Goal: Information Seeking & Learning: Learn about a topic

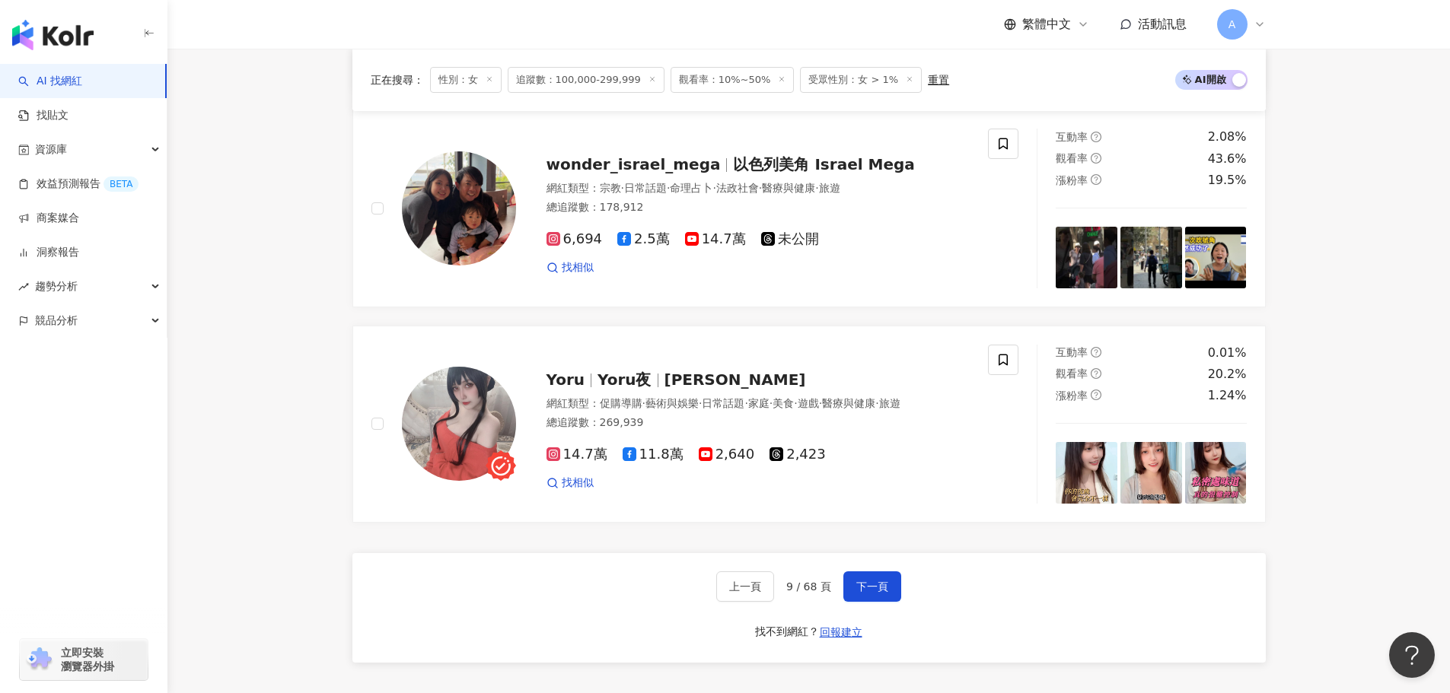
scroll to position [2628, 0]
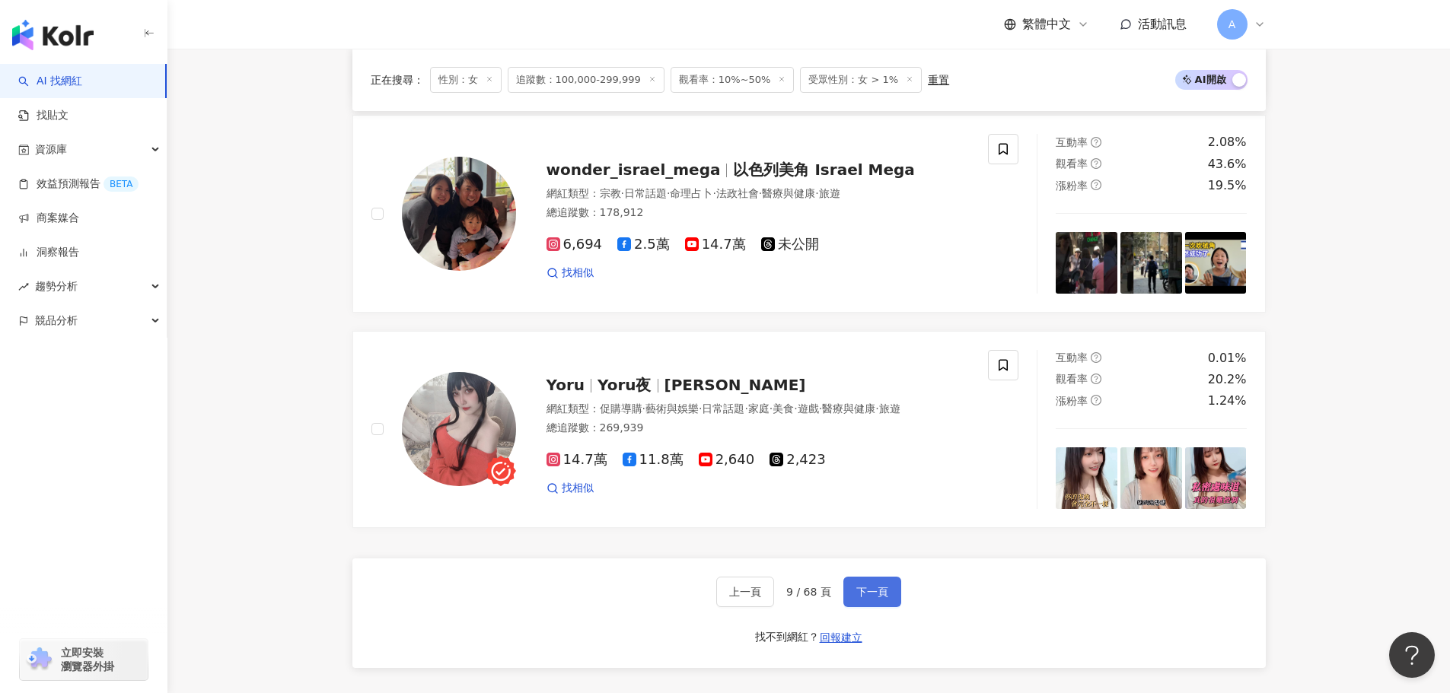
click at [881, 607] on button "下一頁" at bounding box center [872, 592] width 58 height 30
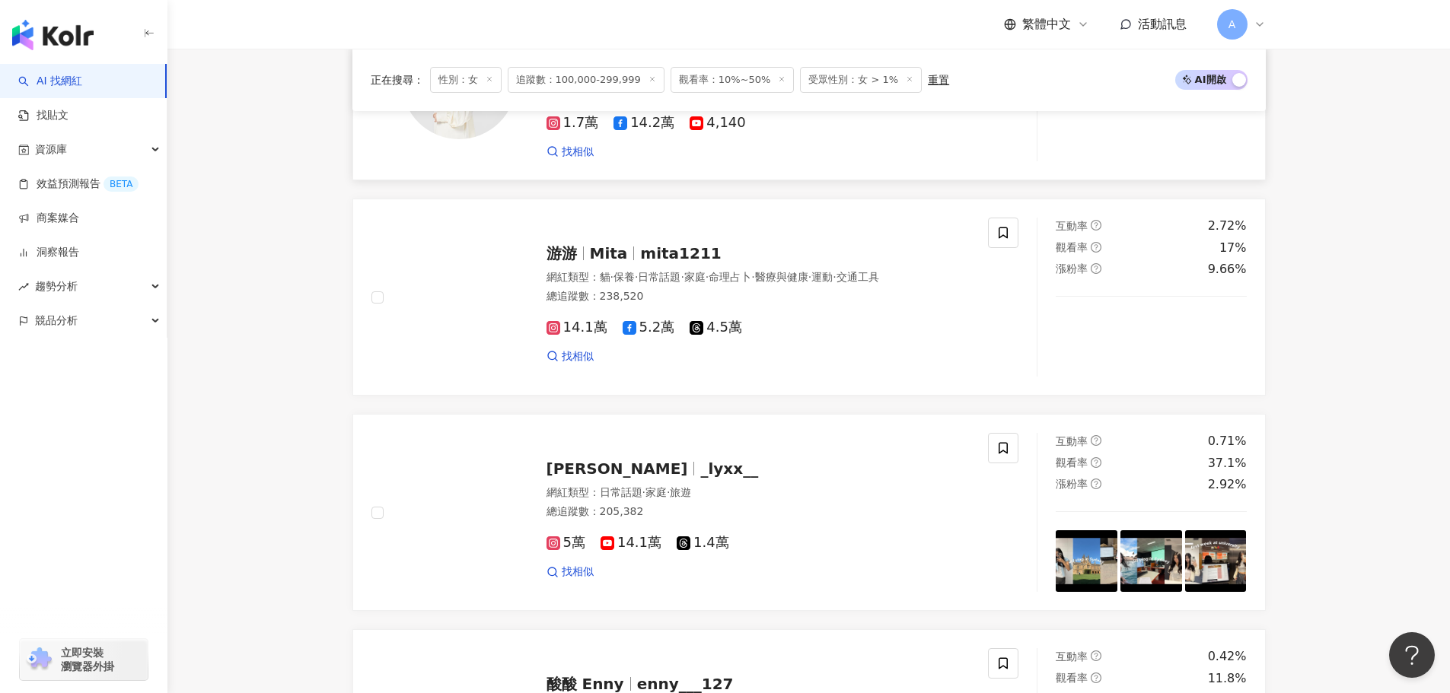
scroll to position [1037, 0]
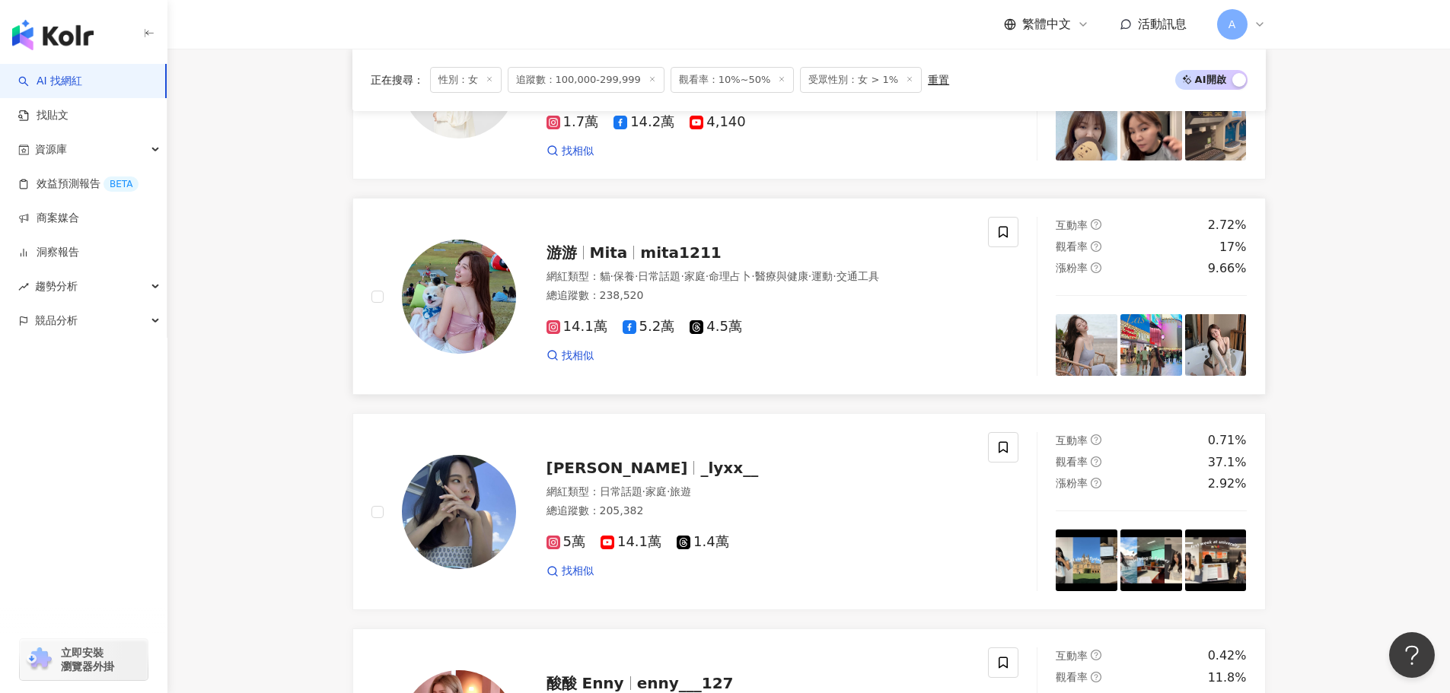
click at [617, 262] on span "Mita" at bounding box center [609, 253] width 38 height 18
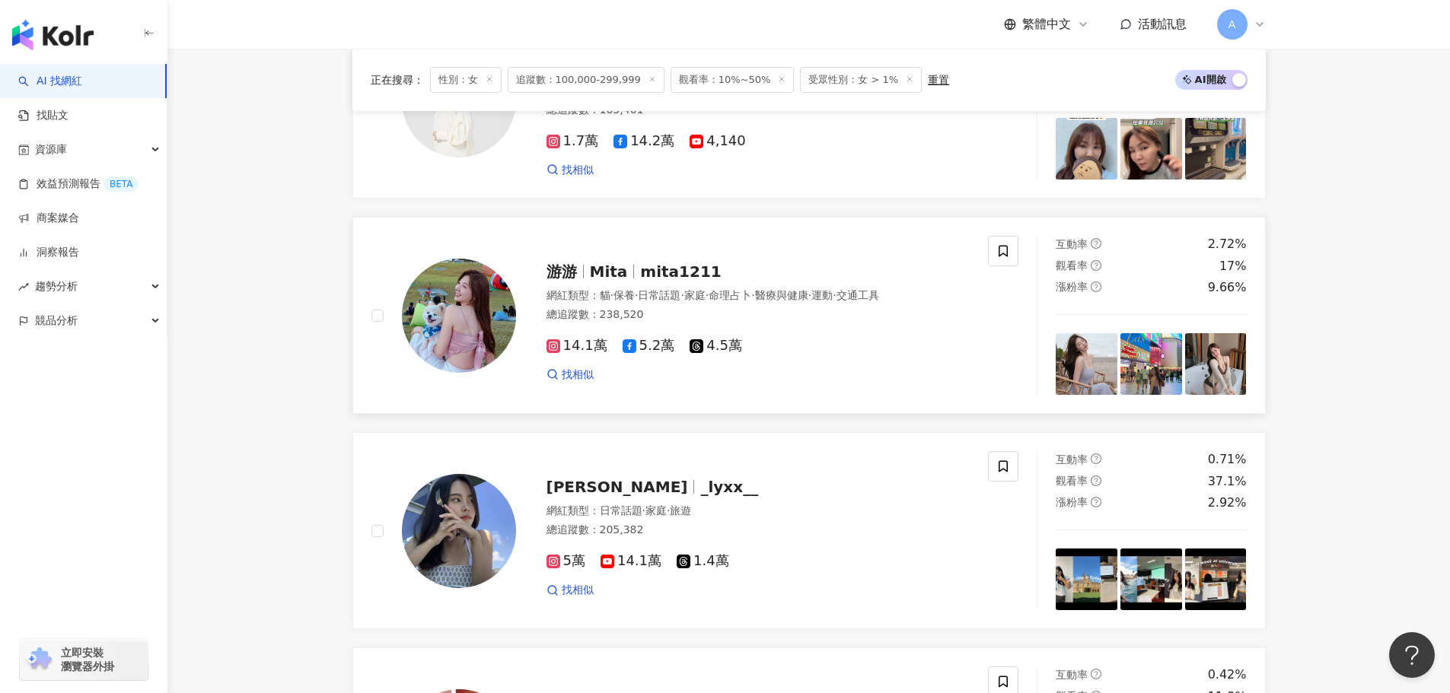
scroll to position [1248, 0]
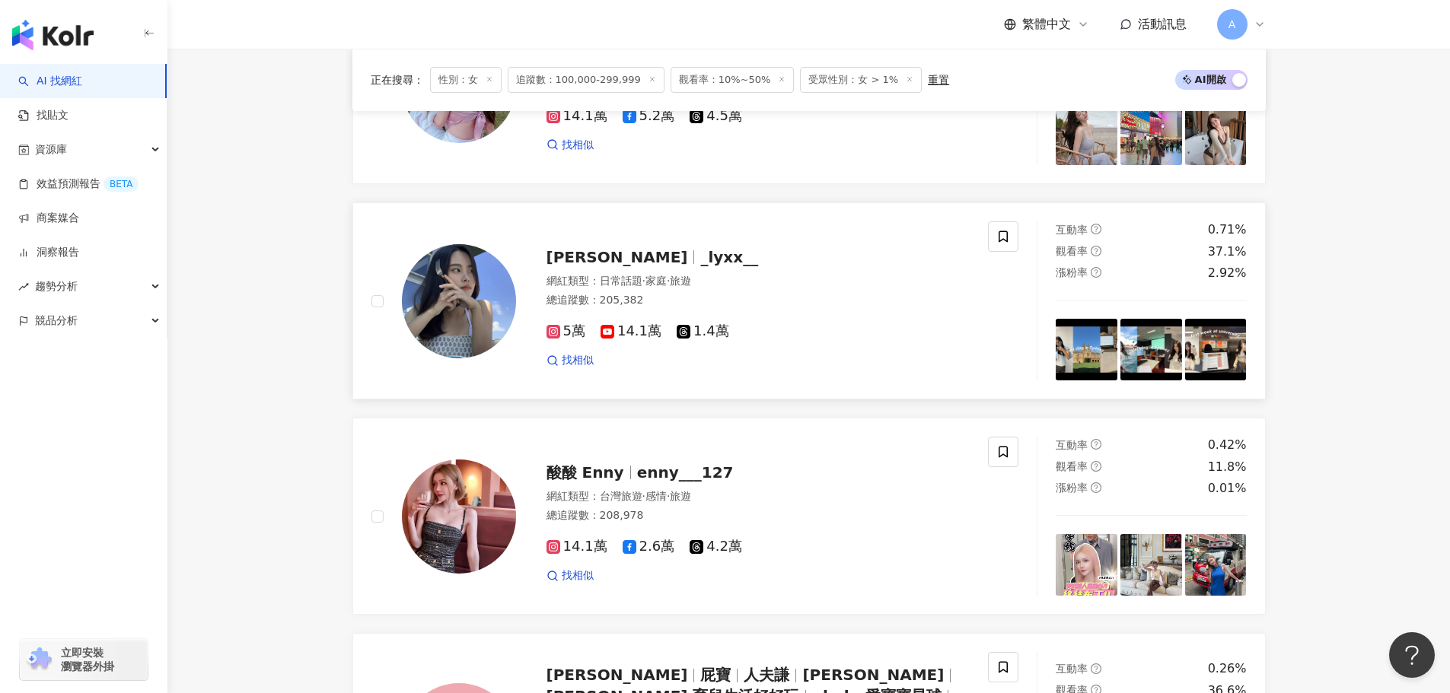
click at [603, 266] on span "Sherry Li" at bounding box center [618, 257] width 142 height 18
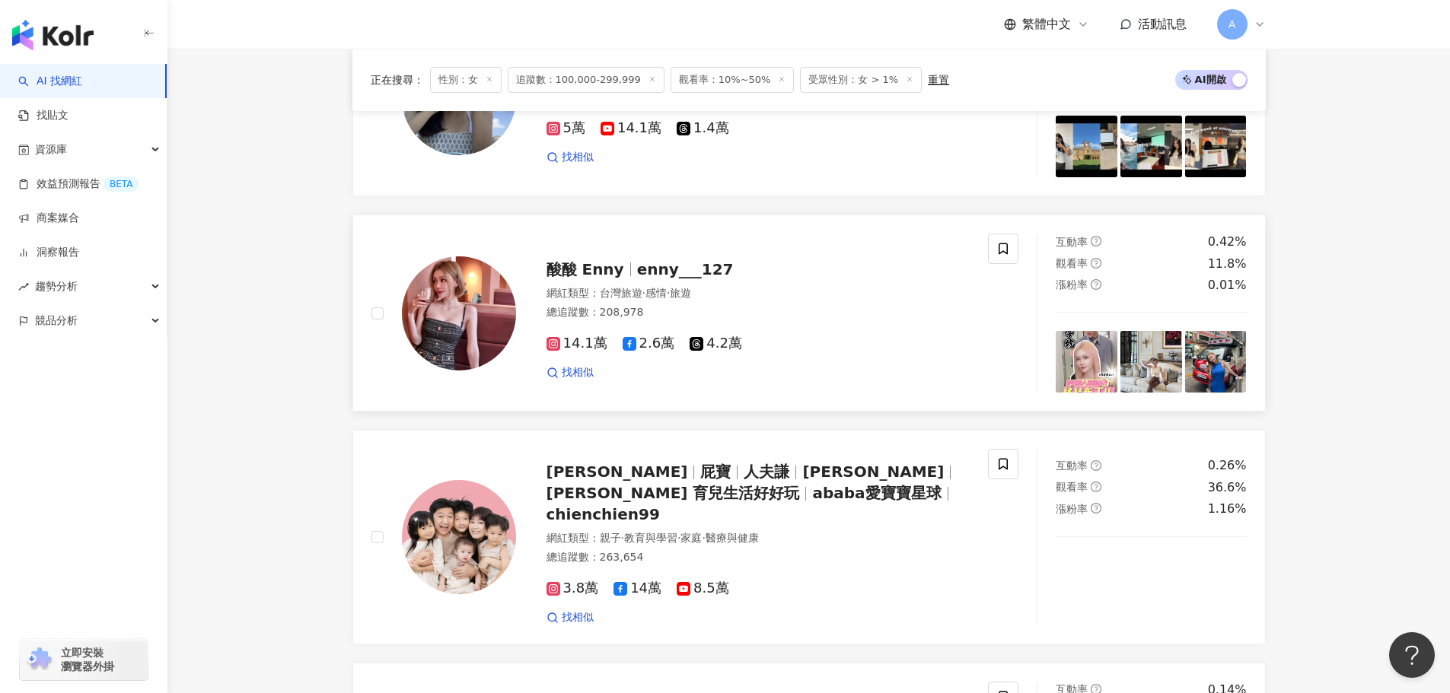
scroll to position [1452, 0]
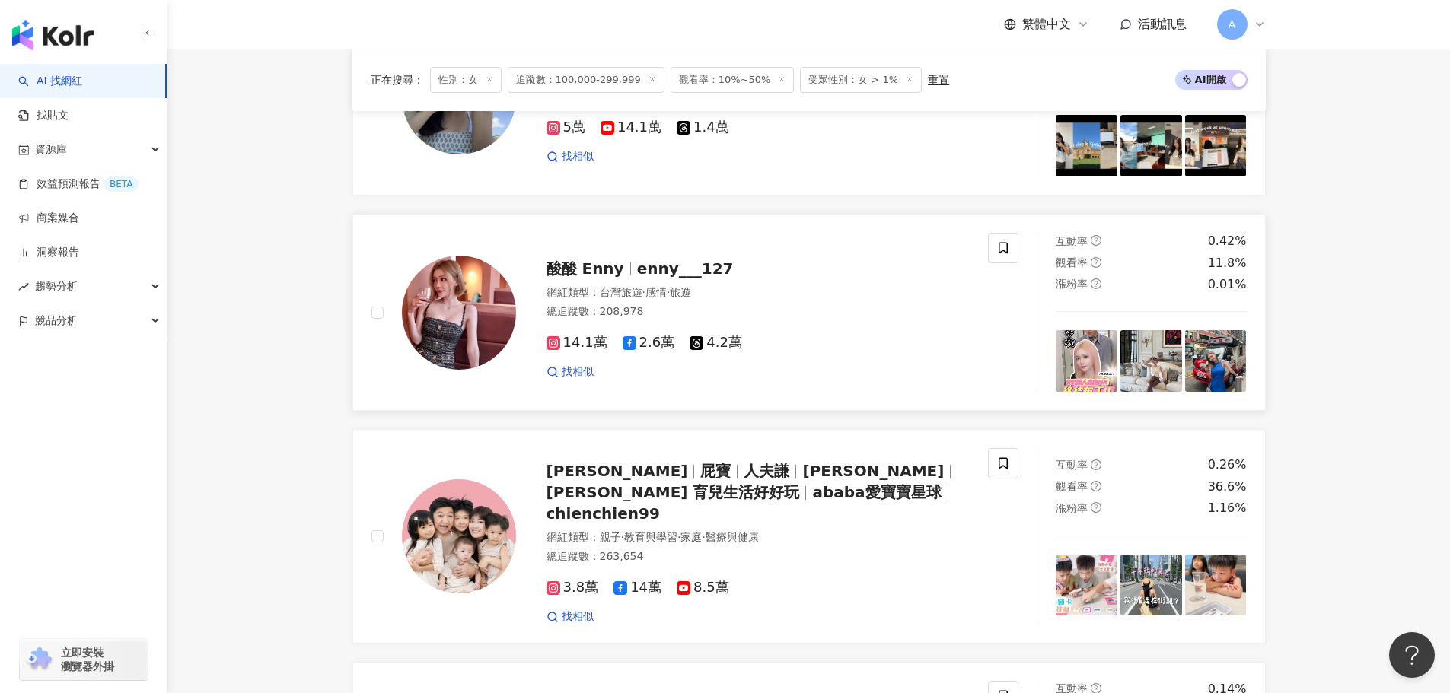
click at [616, 278] on span "酸酸 Enny" at bounding box center [586, 269] width 78 height 18
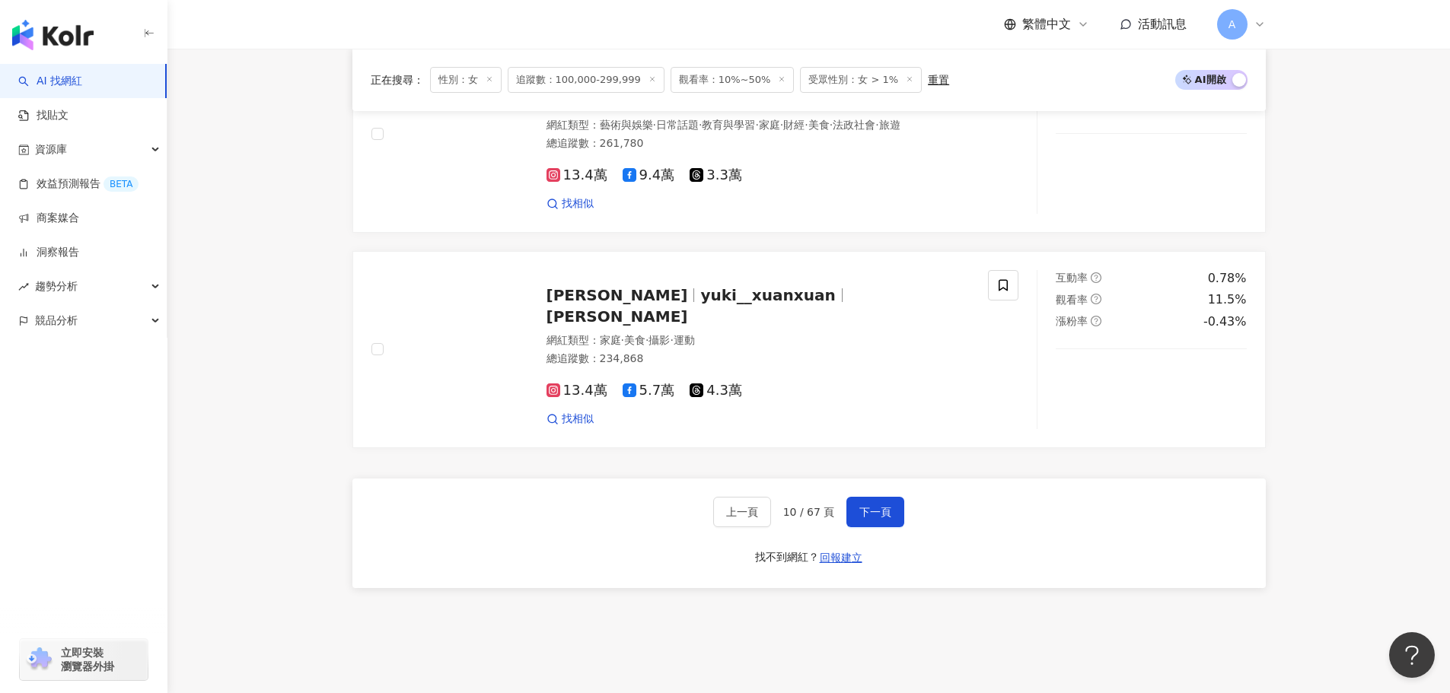
scroll to position [2720, 0]
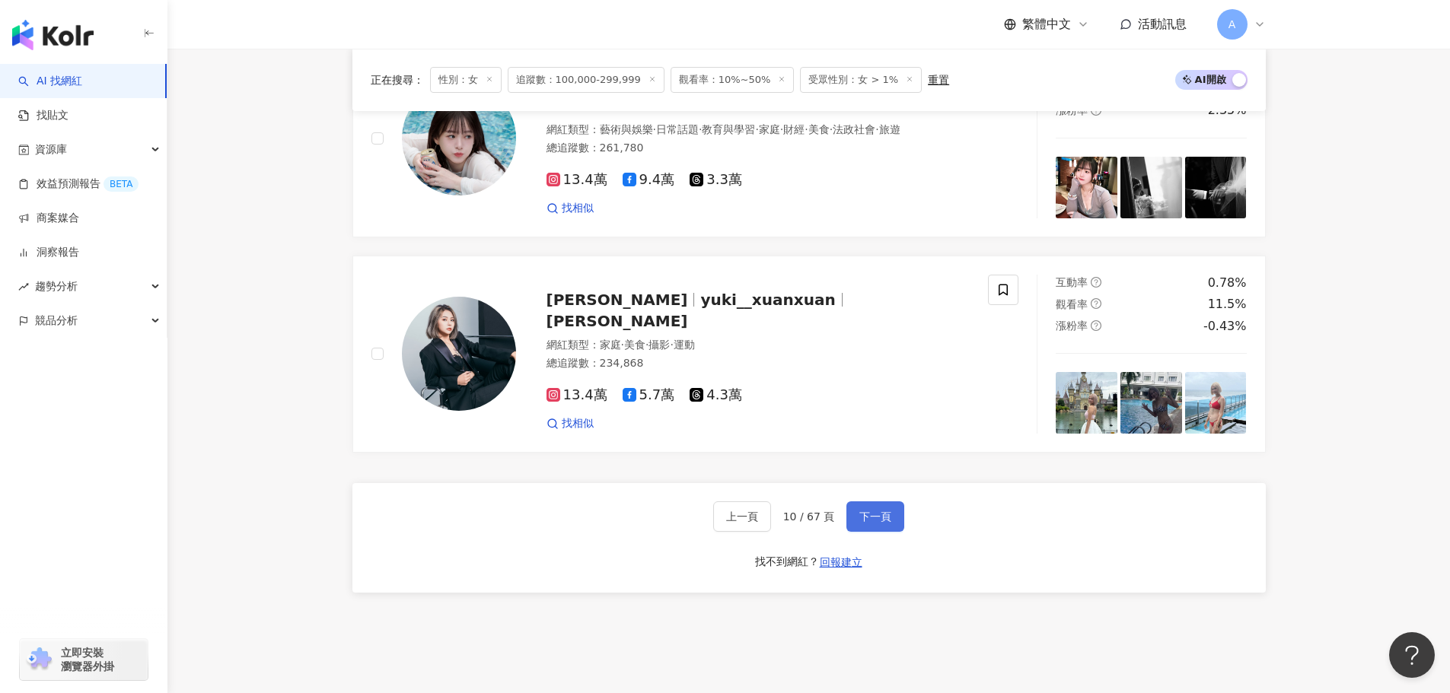
click at [894, 515] on button "下一頁" at bounding box center [875, 517] width 58 height 30
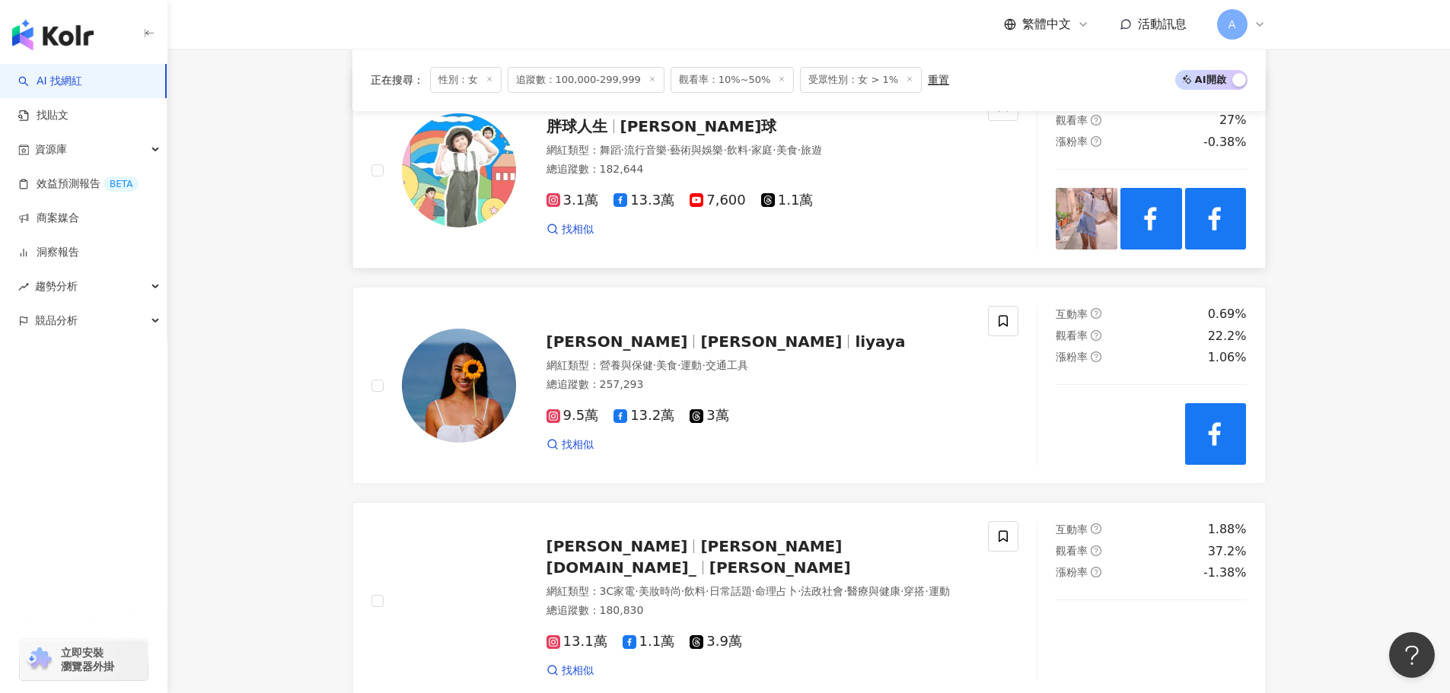
scroll to position [733, 0]
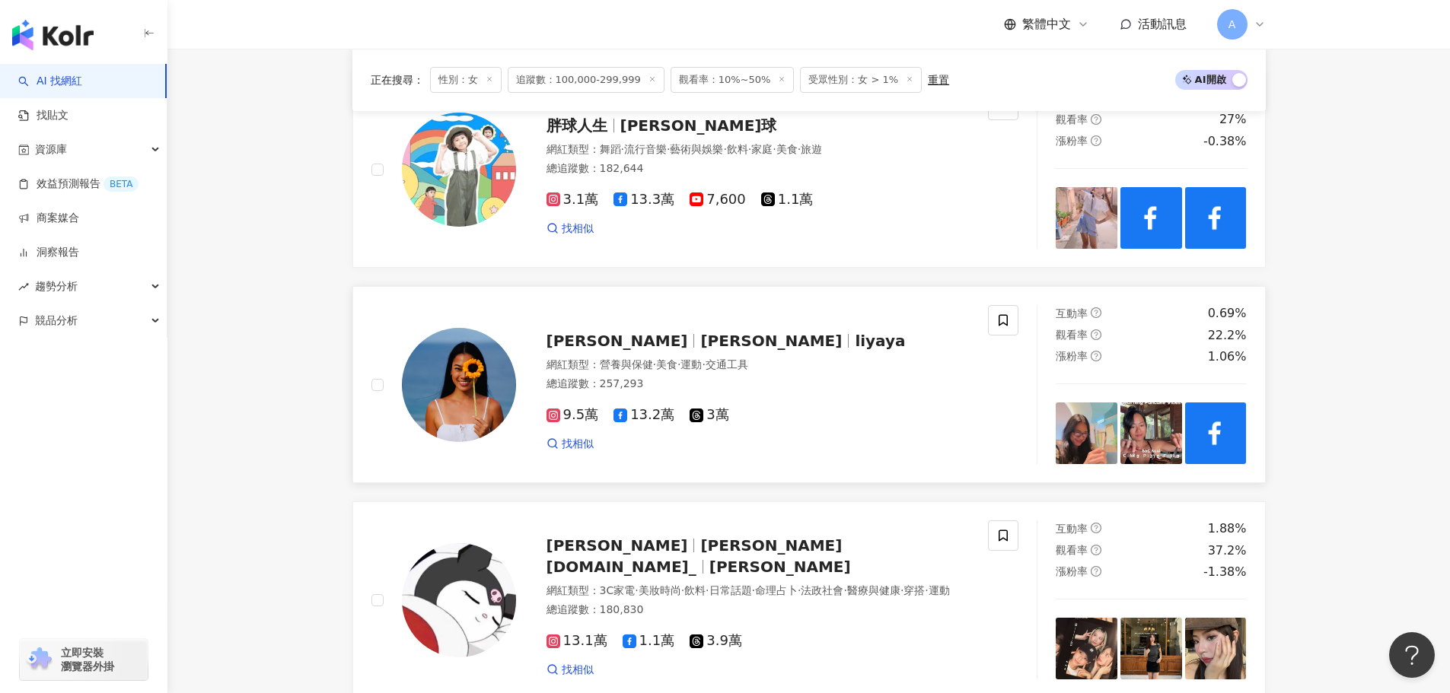
click at [637, 346] on div "王麗雅 Liya Wang liyaya 網紅類型 ： 營養與保健 · 美食 · 運動 · 交通工具 總追蹤數 ： 257,293 9.5萬 13.2萬 3萬…" at bounding box center [743, 384] width 454 height 133
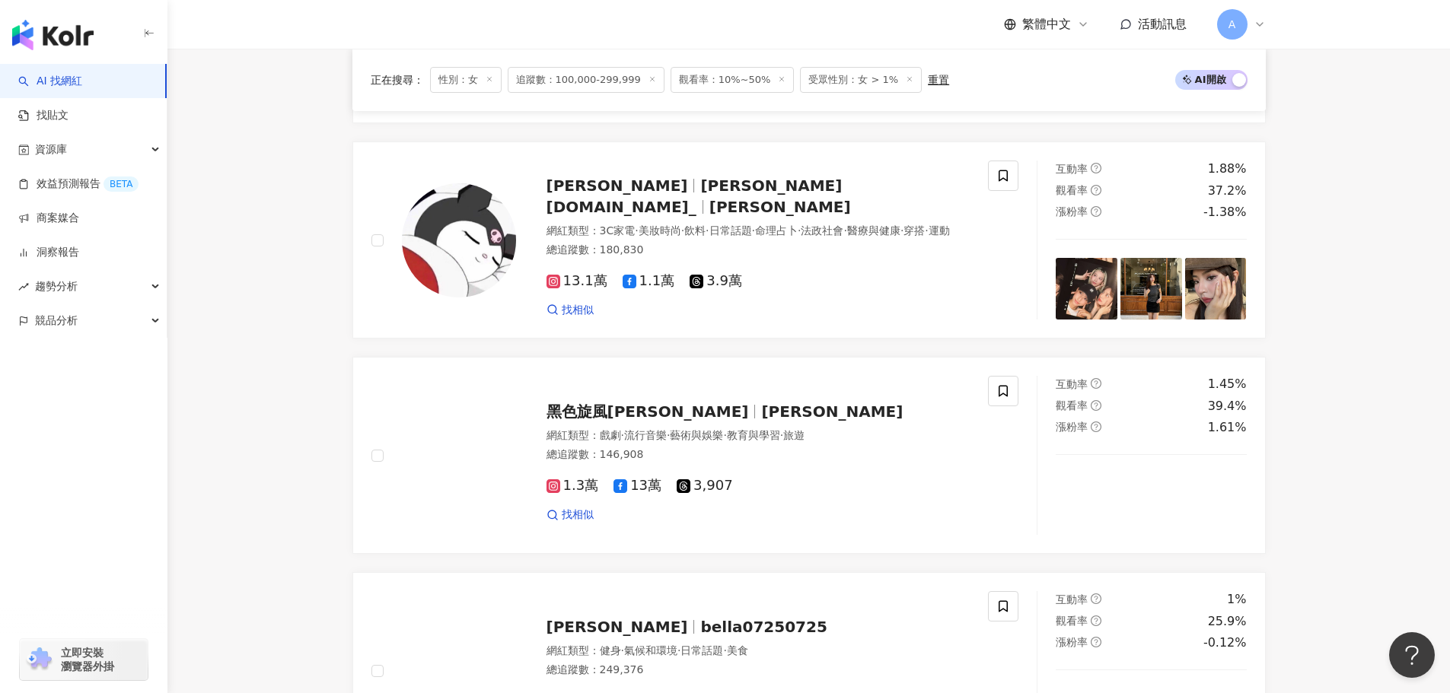
scroll to position [1095, 0]
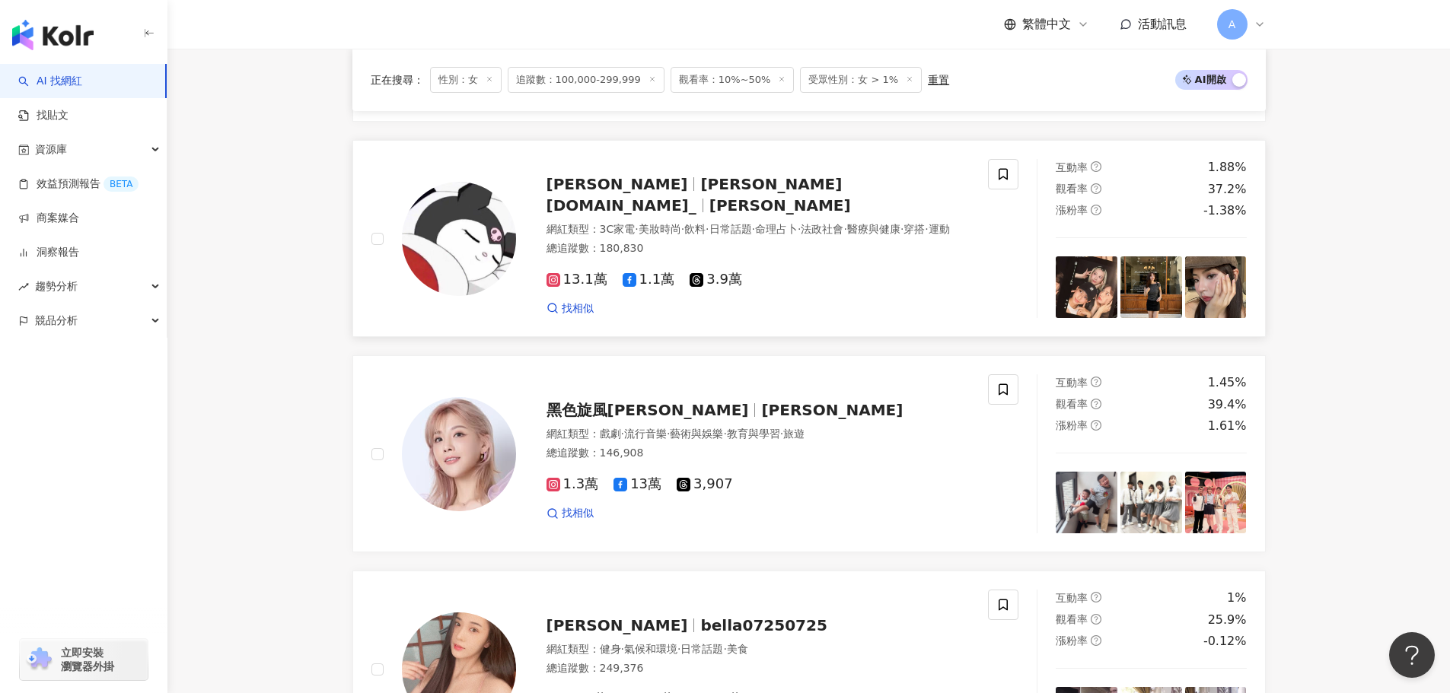
click at [684, 226] on span "·" at bounding box center [682, 229] width 3 height 12
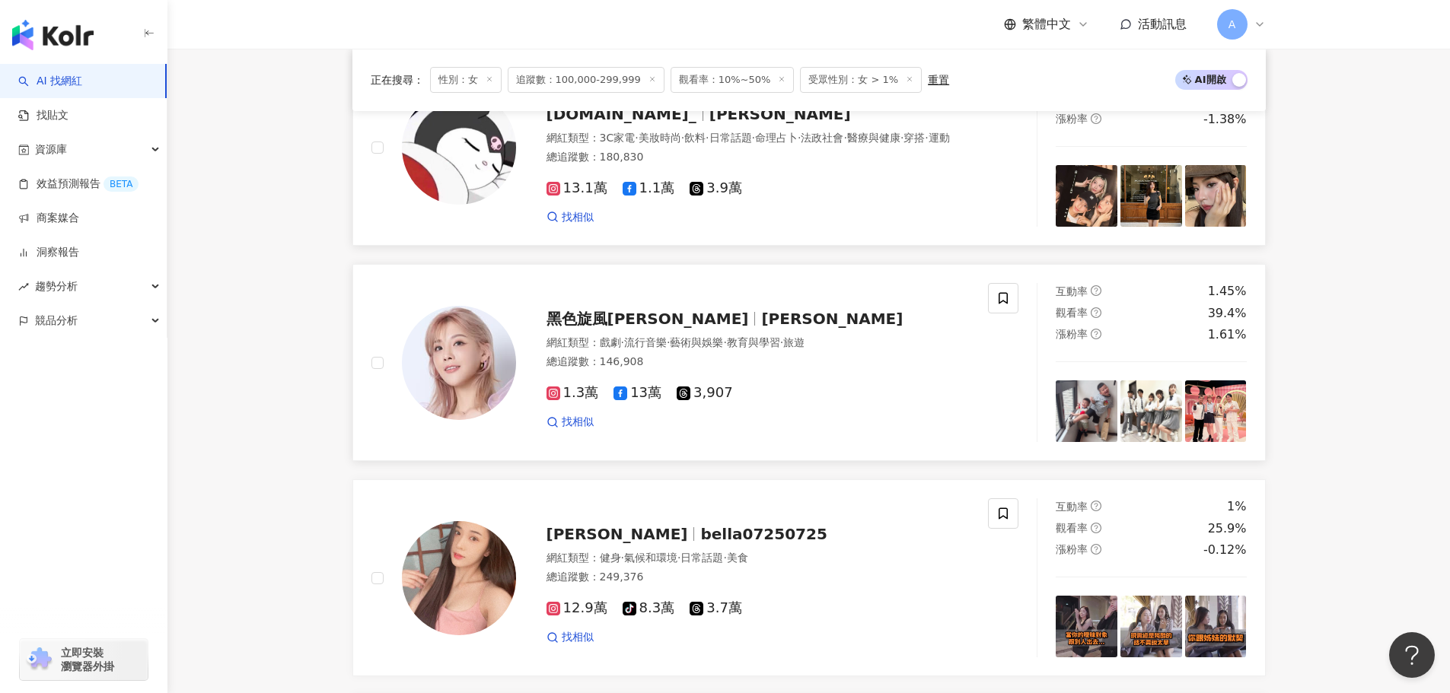
scroll to position [1189, 0]
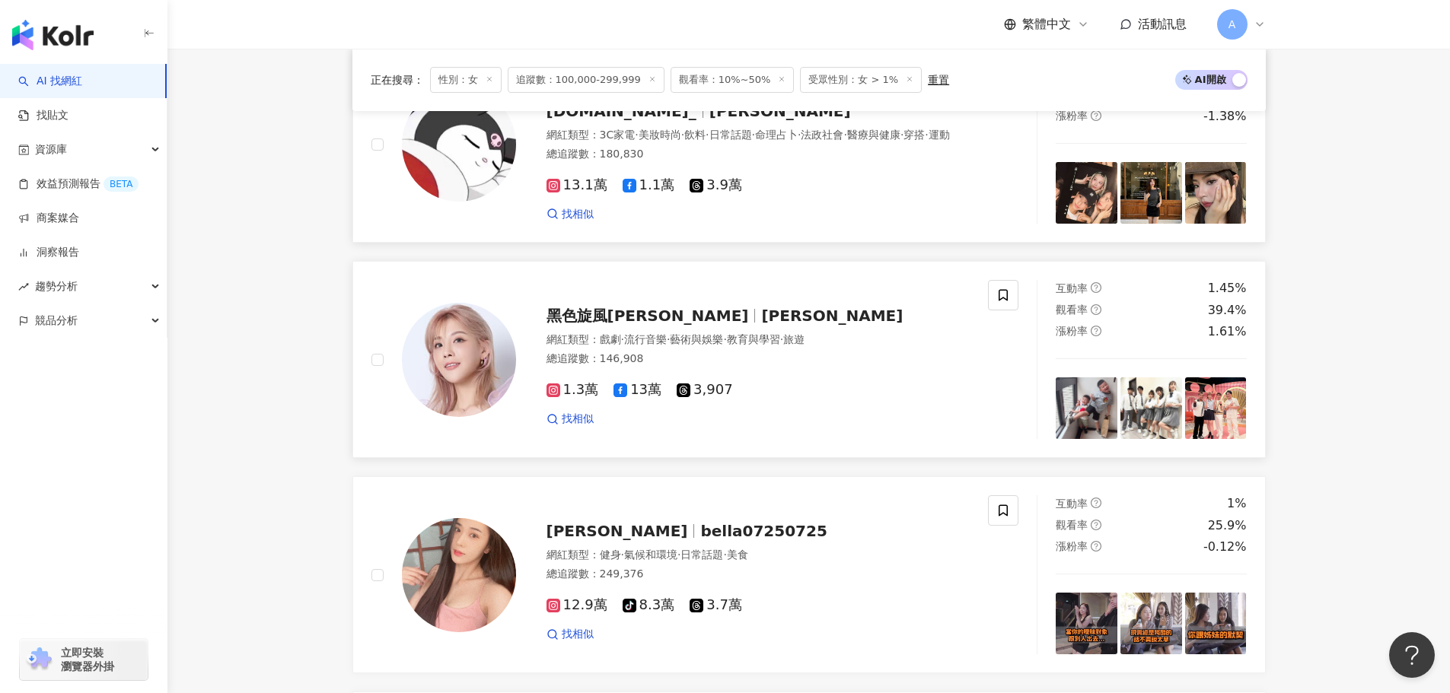
click at [761, 325] on span "郭婷筠" at bounding box center [832, 316] width 142 height 18
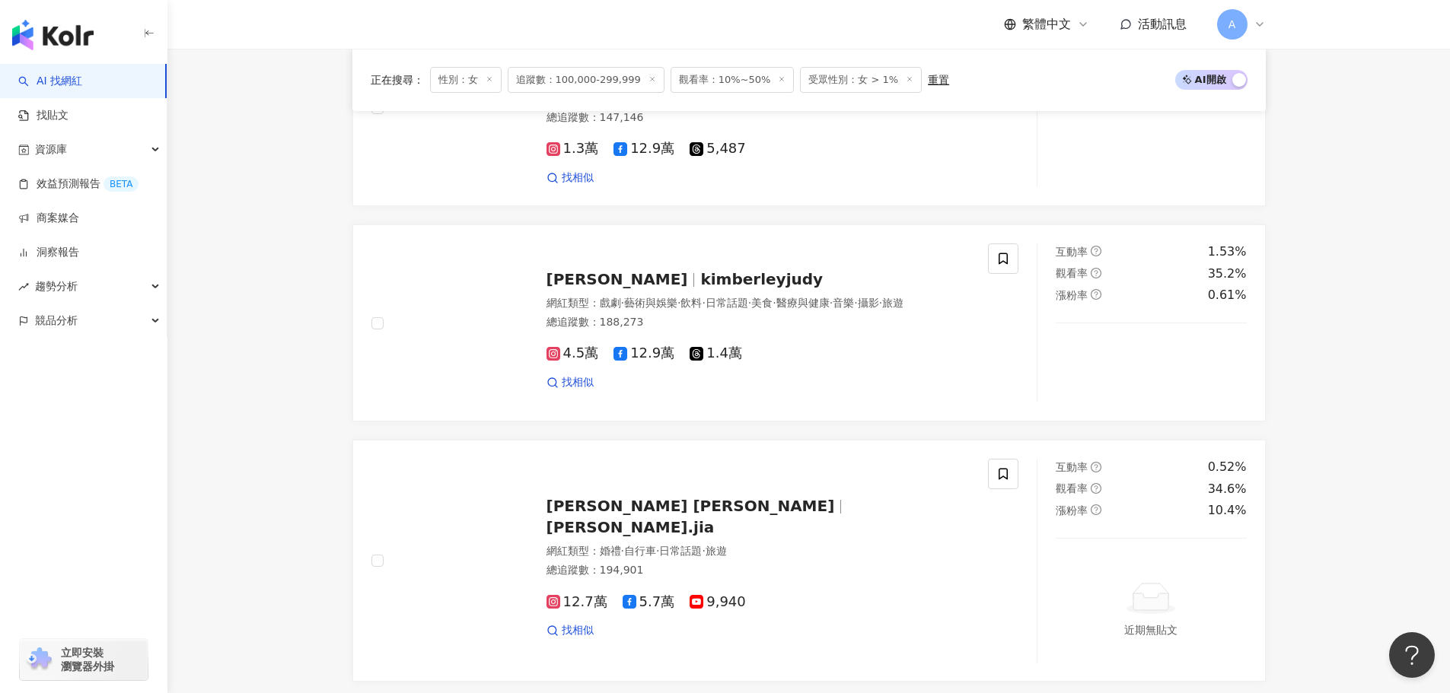
scroll to position [1872, 0]
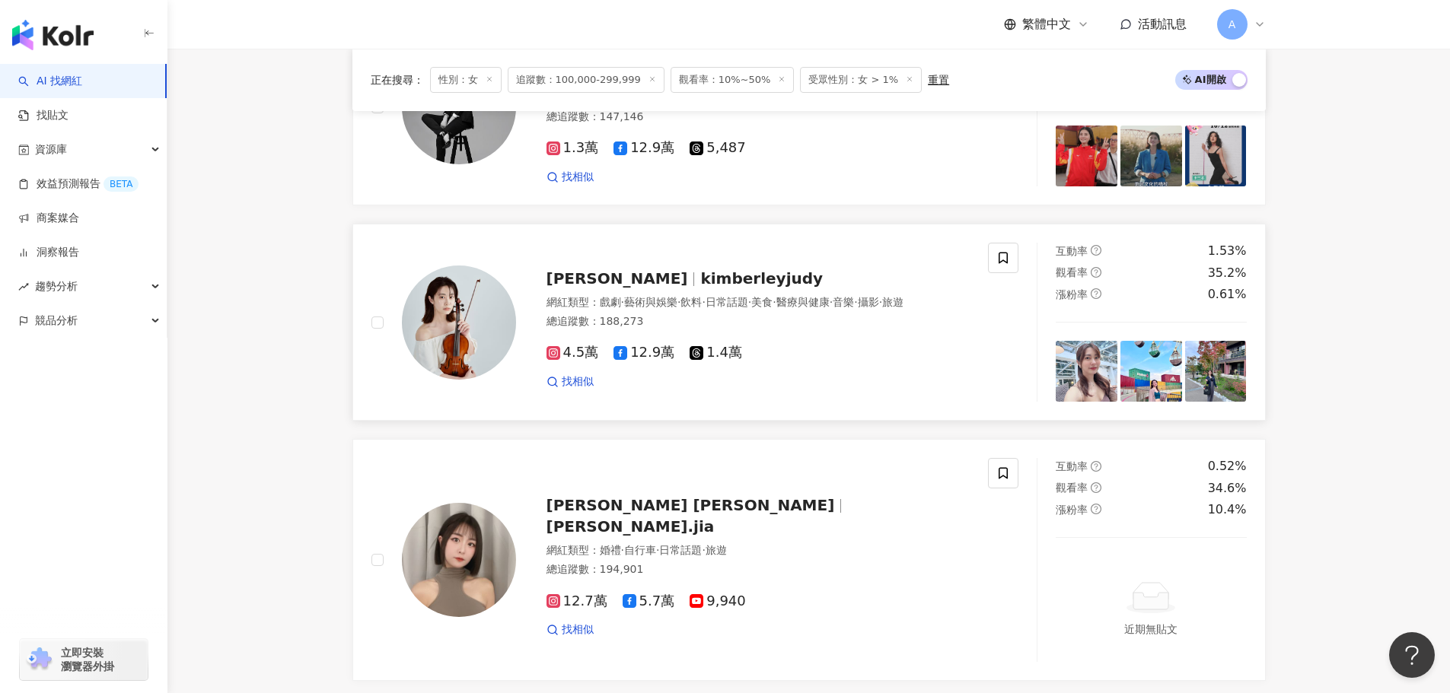
click at [700, 285] on span "kimberleyjudy" at bounding box center [761, 278] width 123 height 18
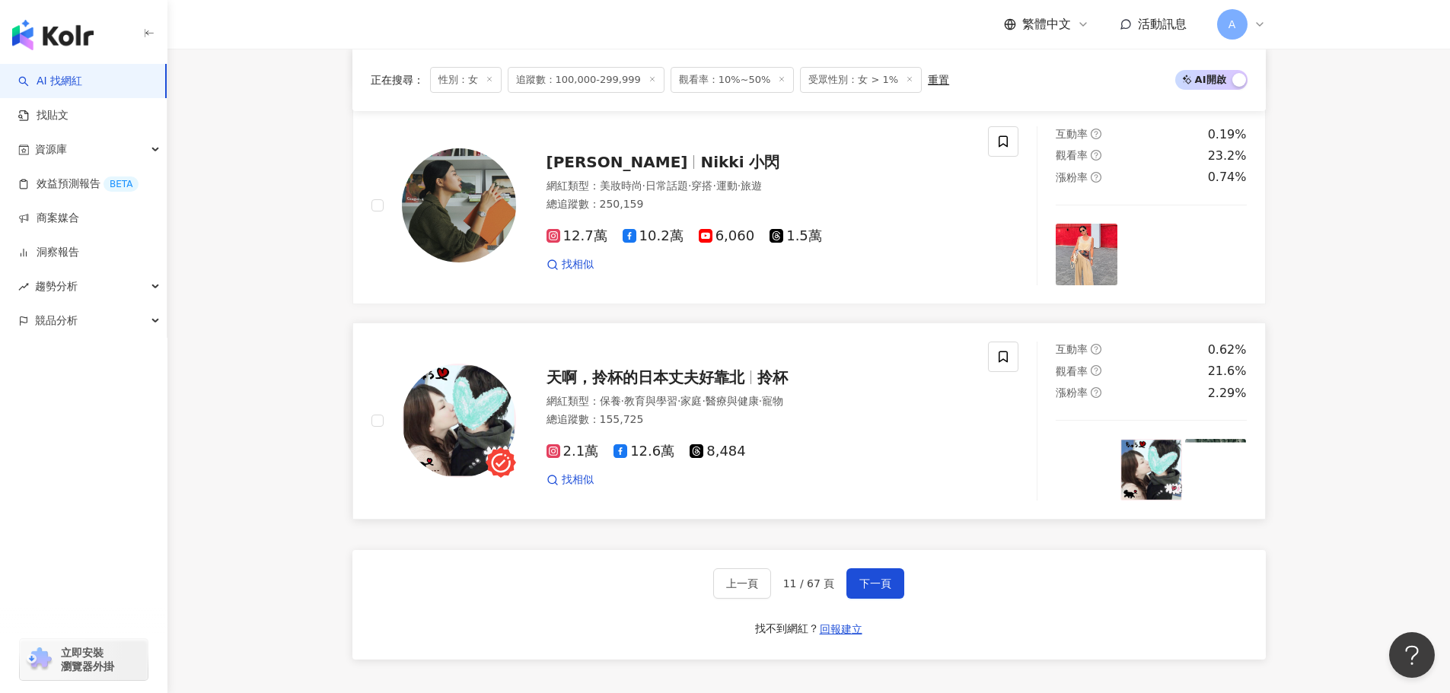
scroll to position [2682, 0]
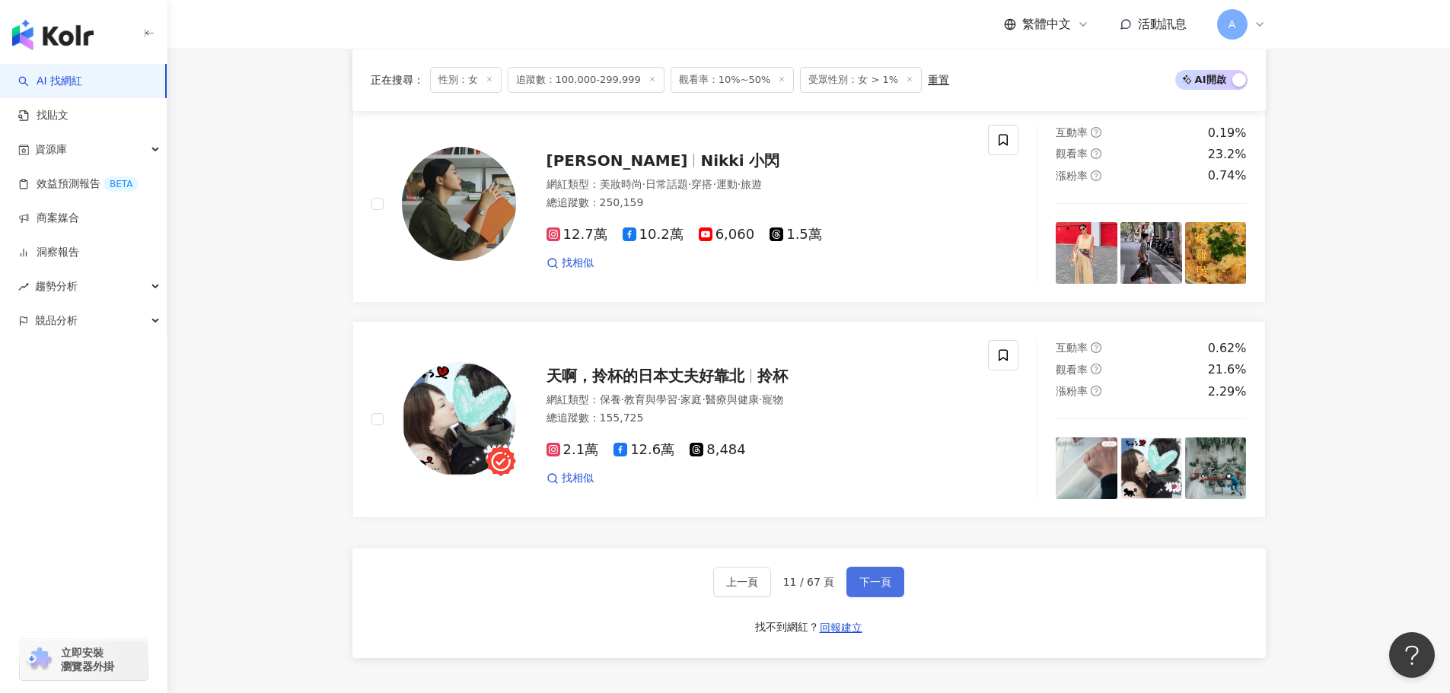
click at [861, 588] on span "下一頁" at bounding box center [875, 582] width 32 height 12
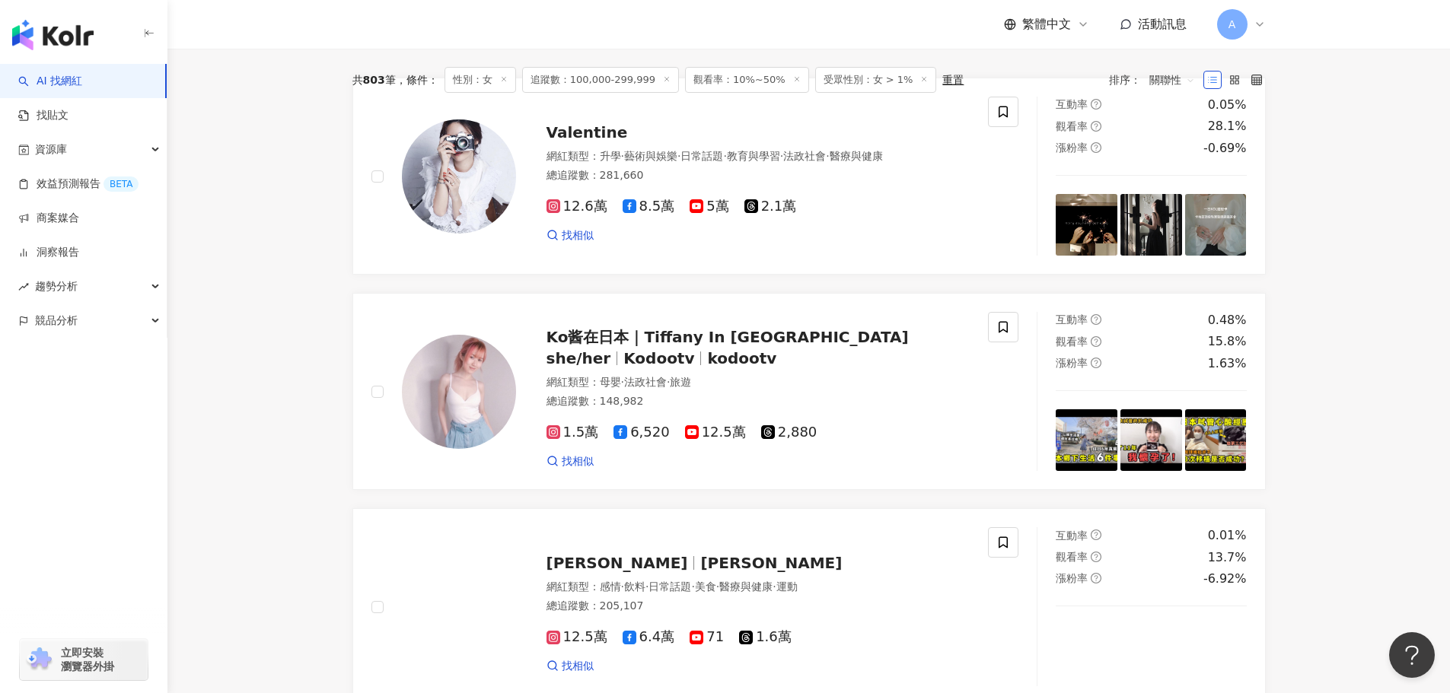
scroll to position [512, 0]
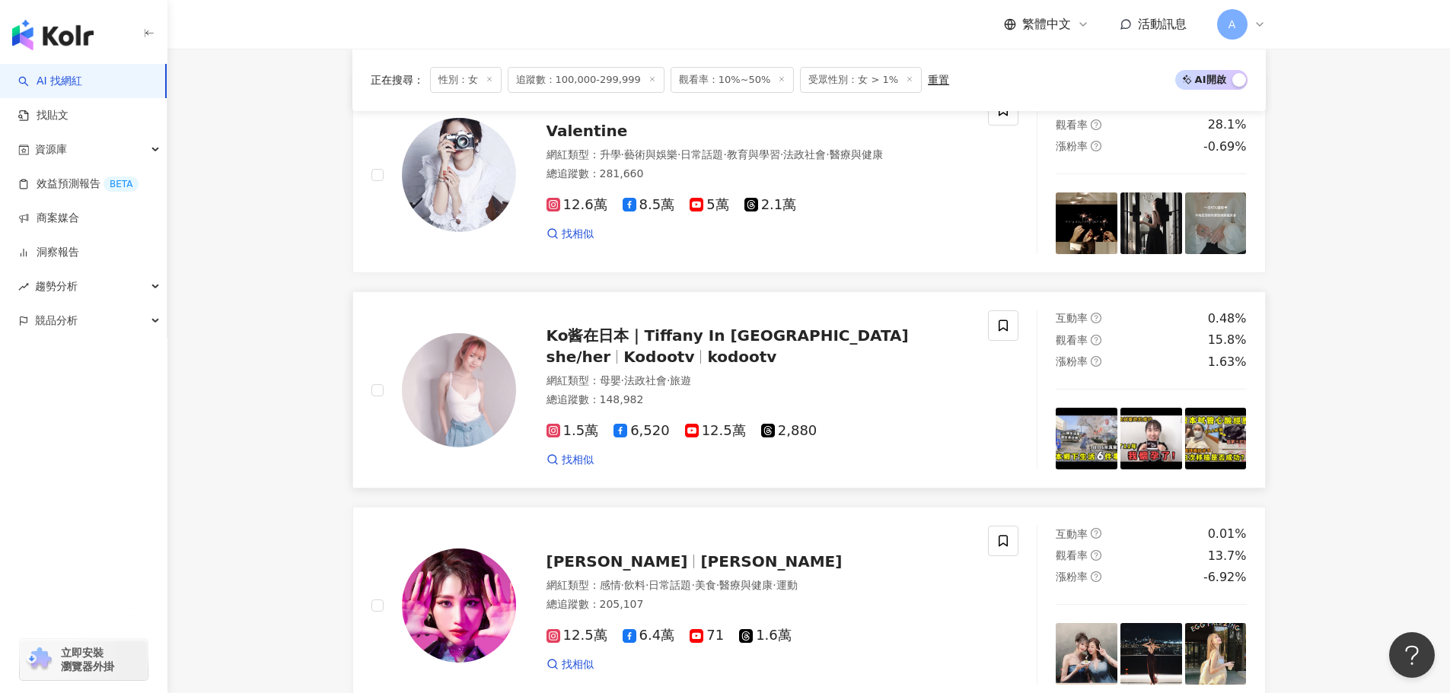
click at [733, 329] on div "Ko酱在日本｜Tiffany In Japan she/her Kodootv kodootv 網紅類型 ： 母嬰 · 法政社會 · 旅遊 總追蹤數 ： 14…" at bounding box center [743, 390] width 454 height 155
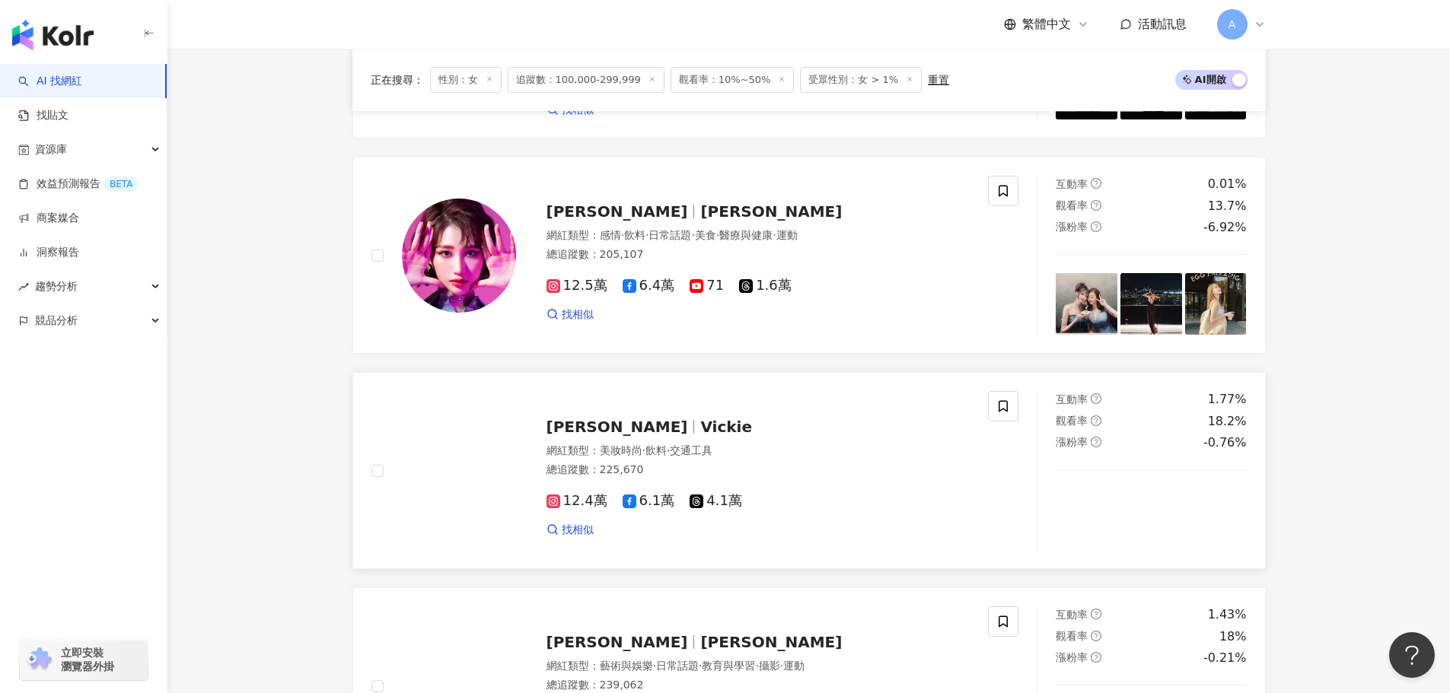
scroll to position [1127, 0]
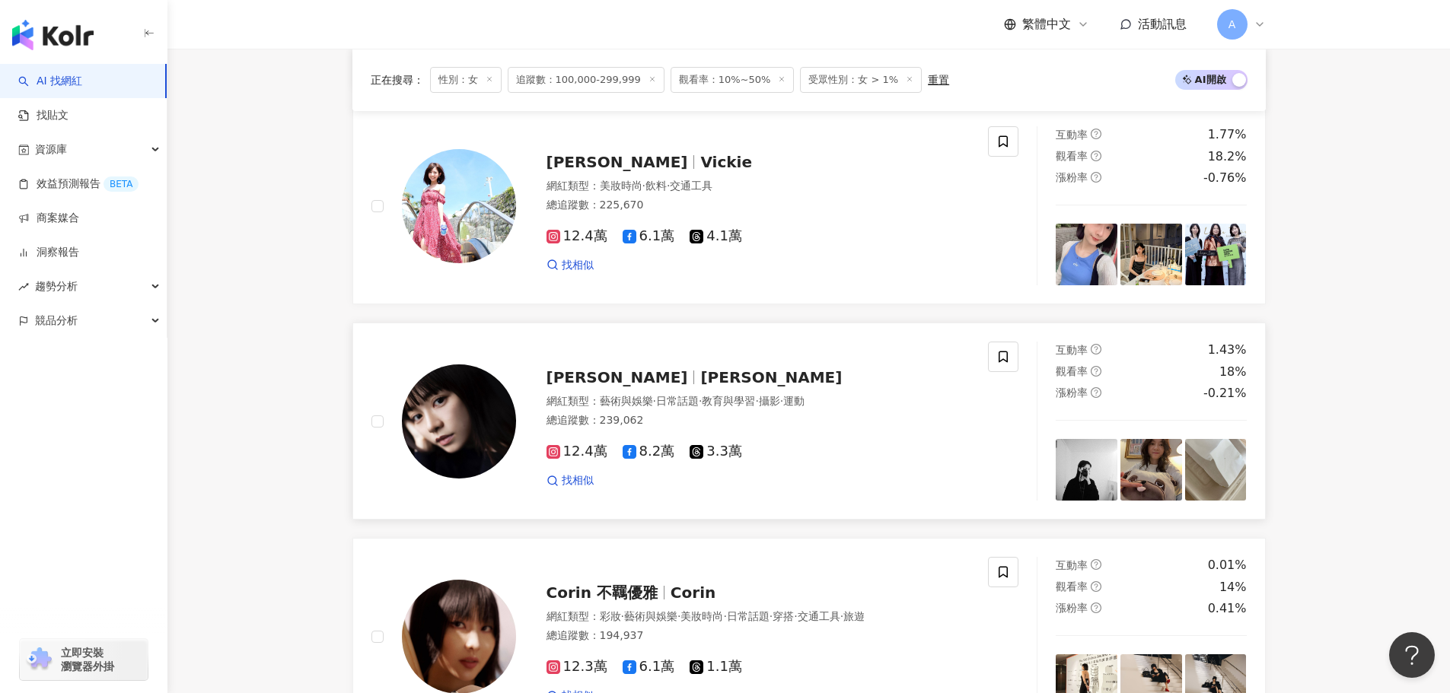
drag, startPoint x: 582, startPoint y: 387, endPoint x: 595, endPoint y: 393, distance: 14.7
click at [582, 387] on span "姚愛寗" at bounding box center [618, 377] width 142 height 18
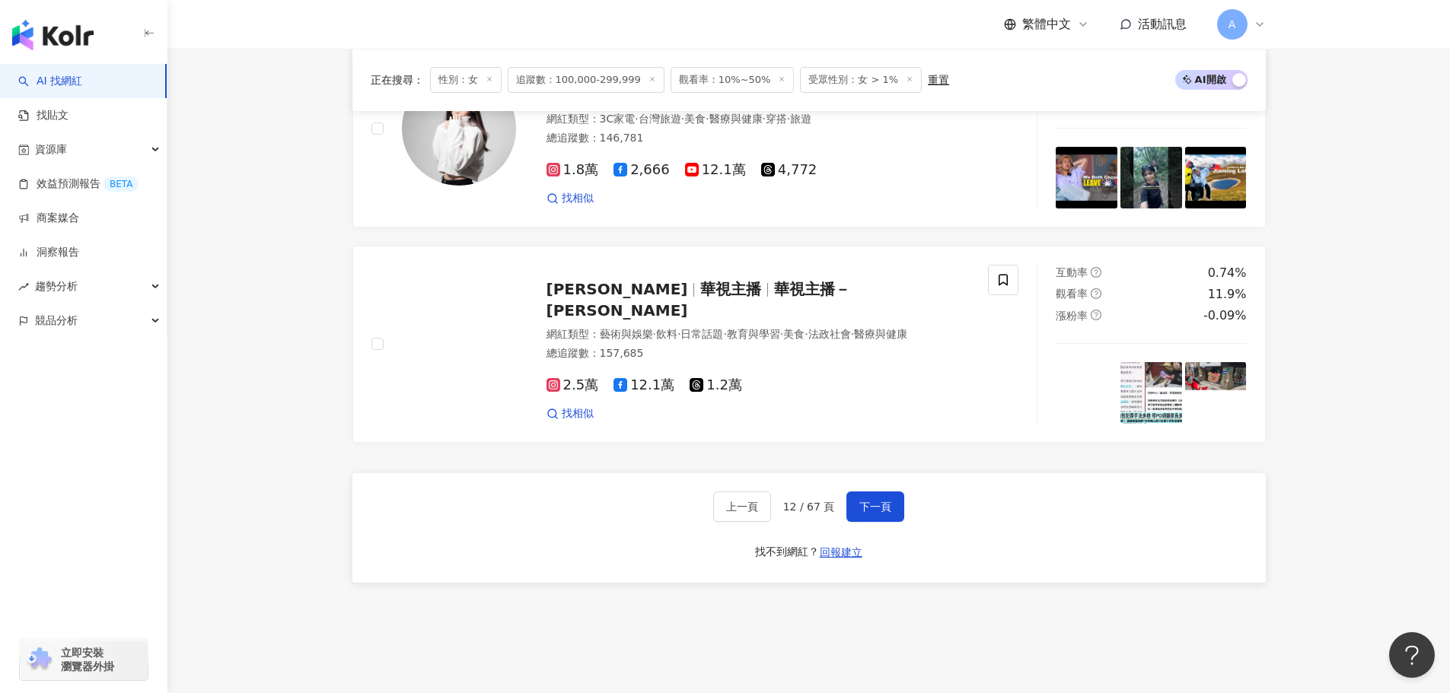
scroll to position [2714, 0]
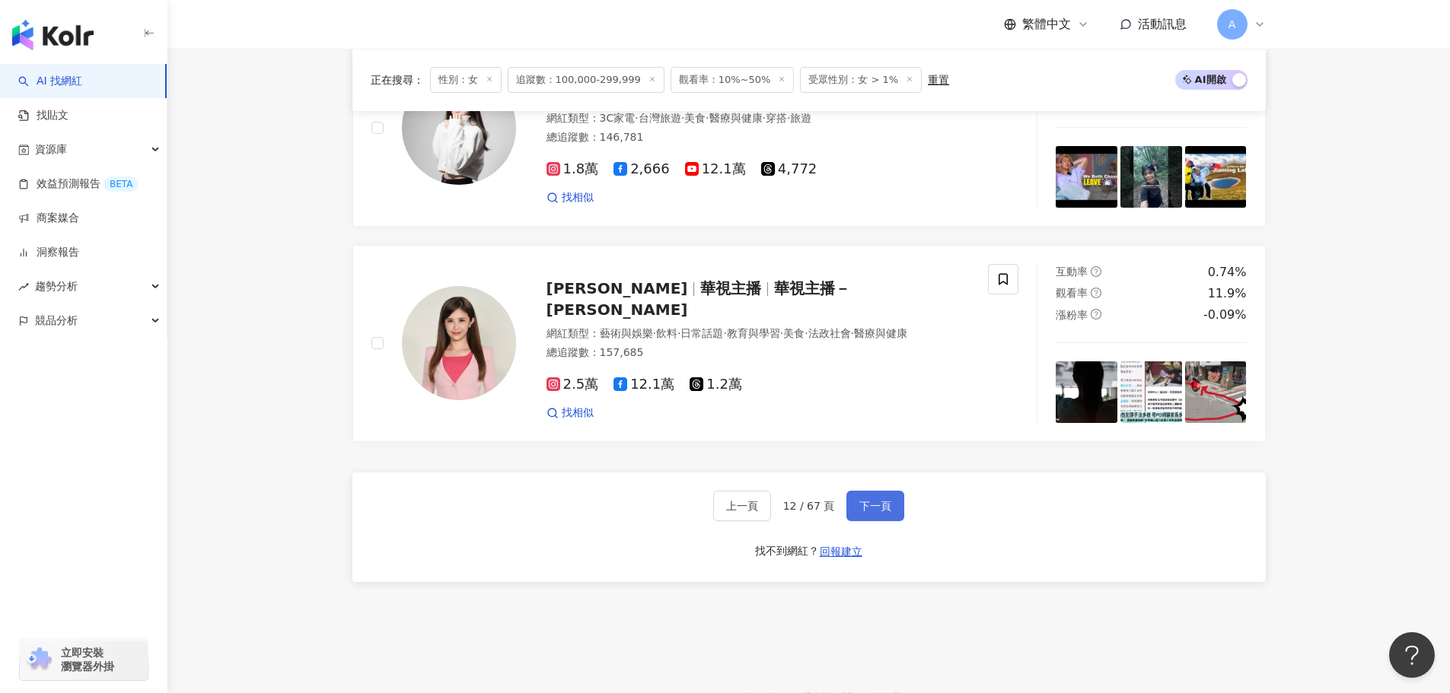
click at [873, 512] on span "下一頁" at bounding box center [875, 506] width 32 height 12
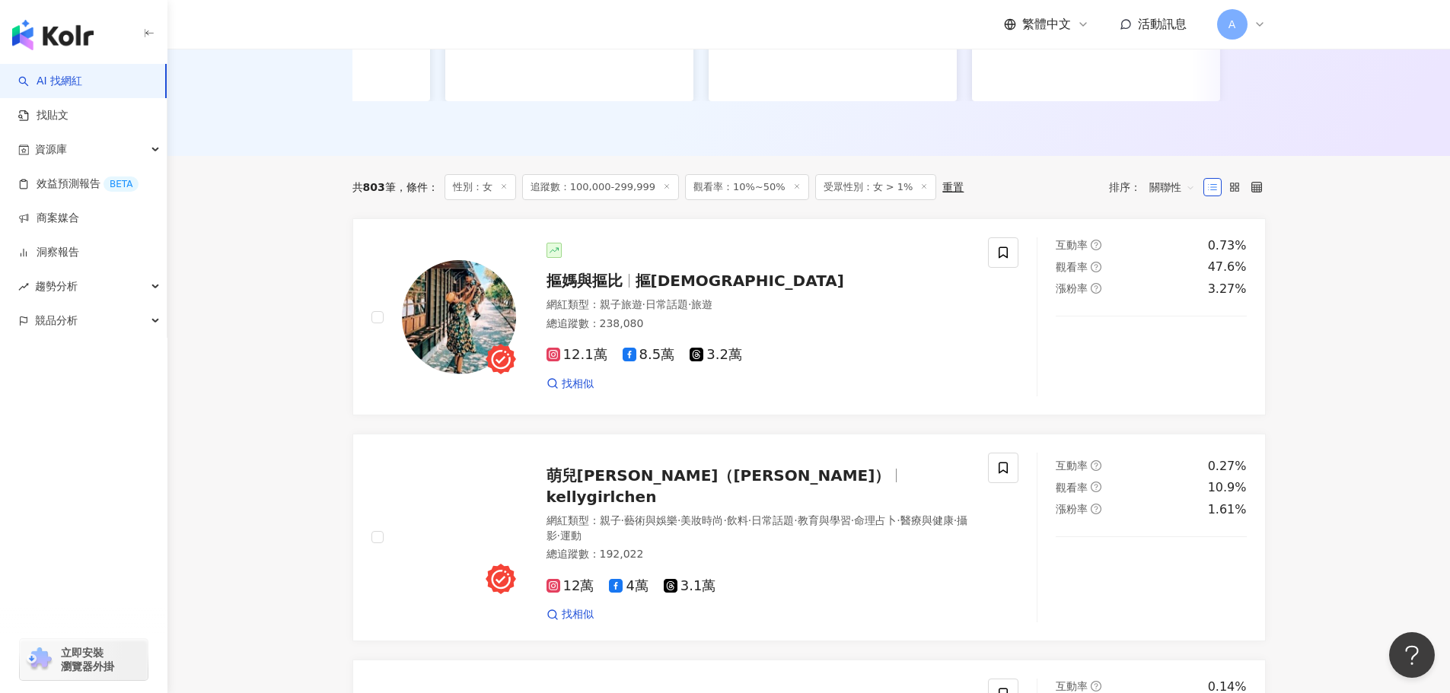
scroll to position [369, 0]
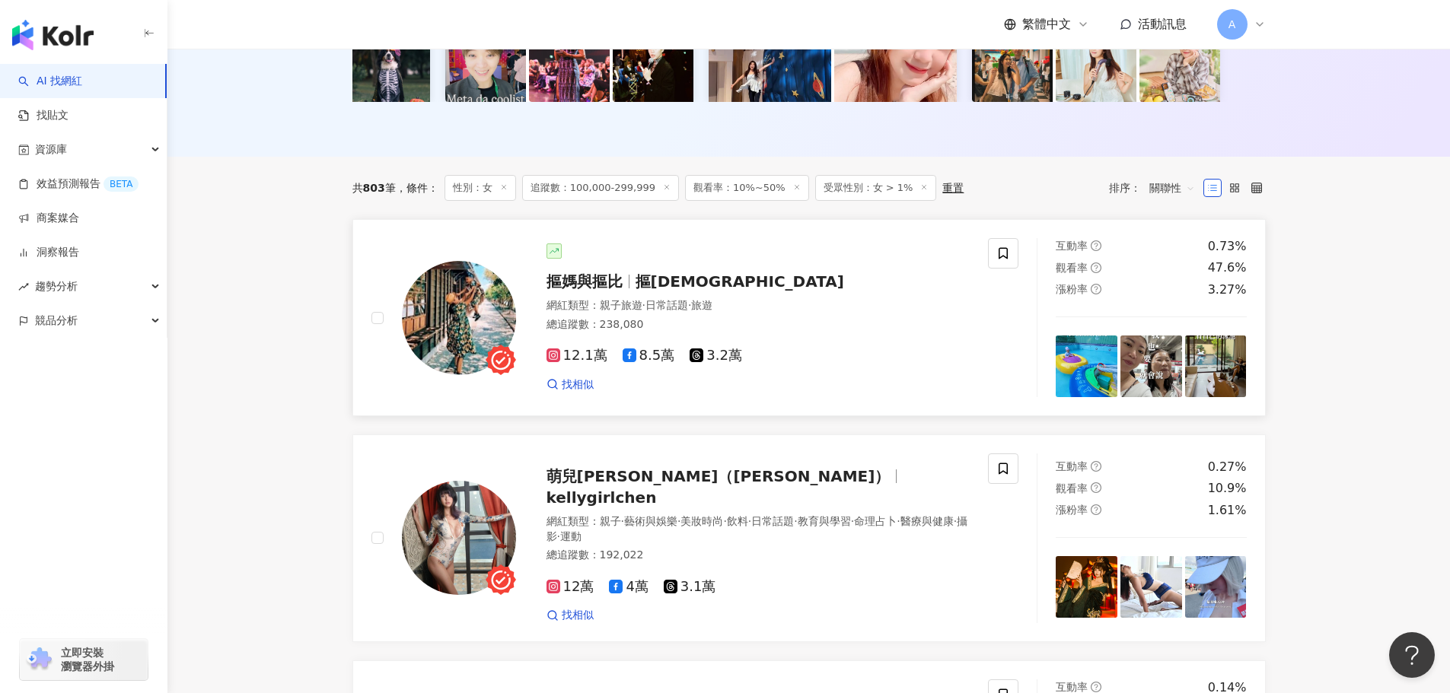
click at [608, 290] on span "摳媽與摳比" at bounding box center [585, 281] width 76 height 18
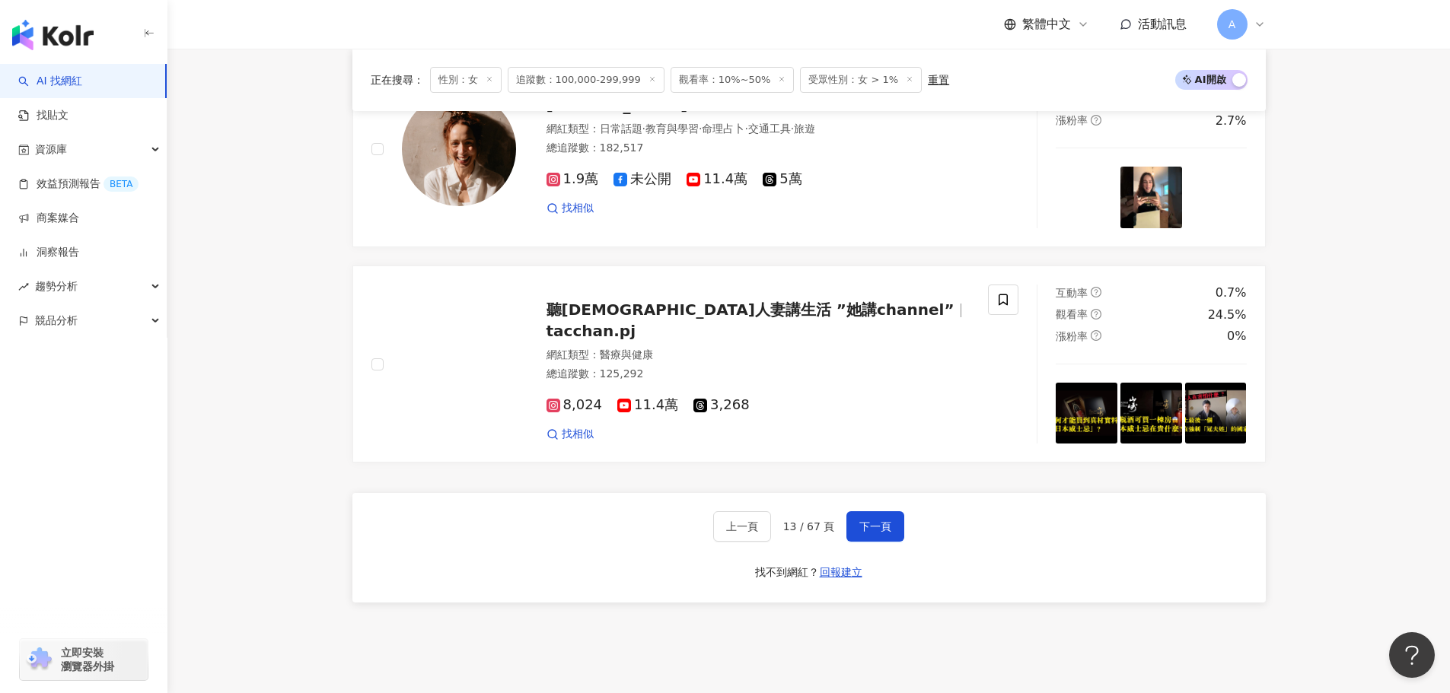
scroll to position [2704, 0]
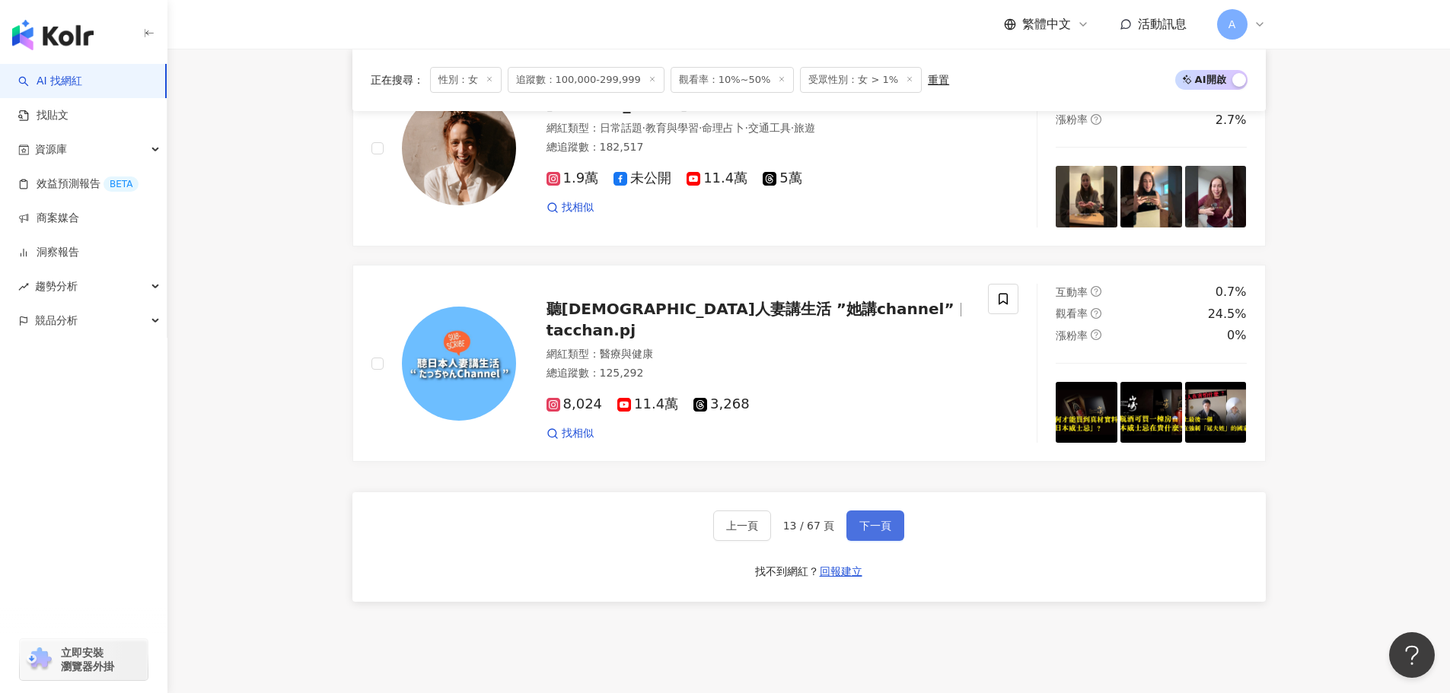
click at [859, 539] on button "下一頁" at bounding box center [875, 526] width 58 height 30
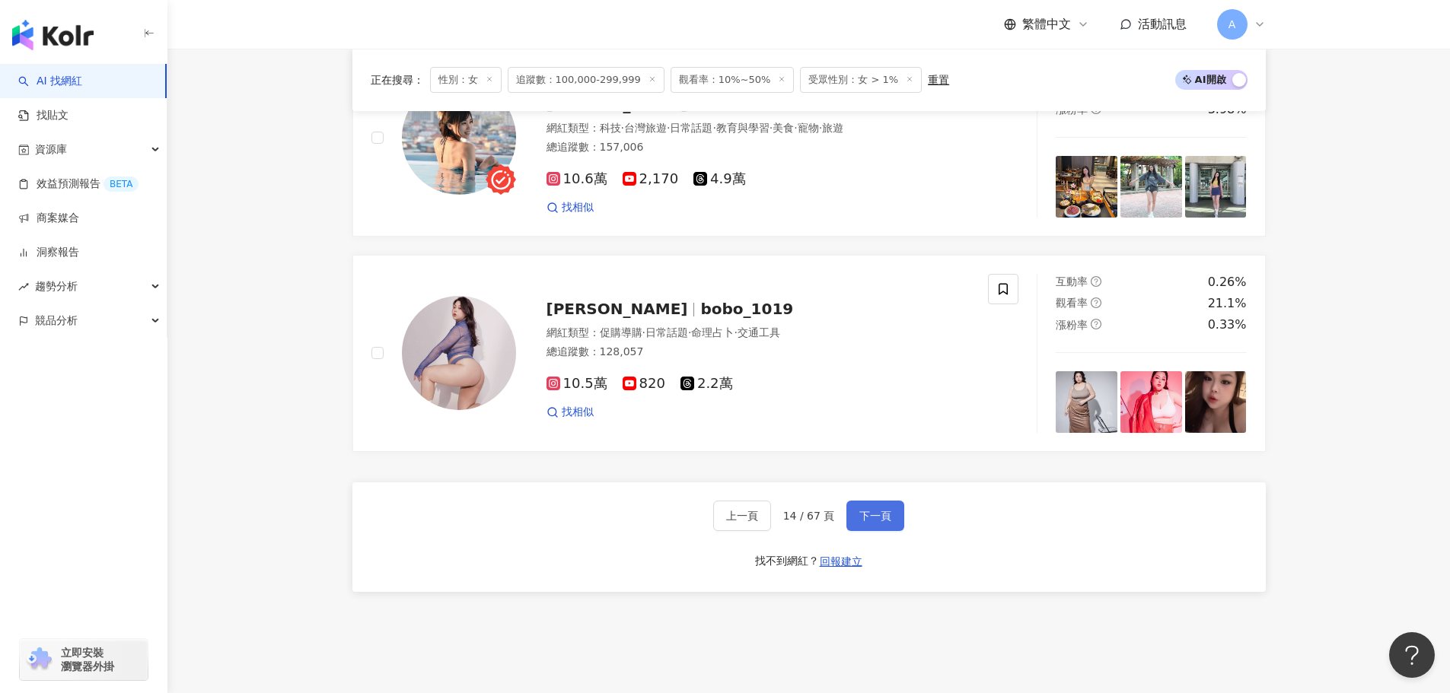
click at [862, 522] on span "下一頁" at bounding box center [875, 516] width 32 height 12
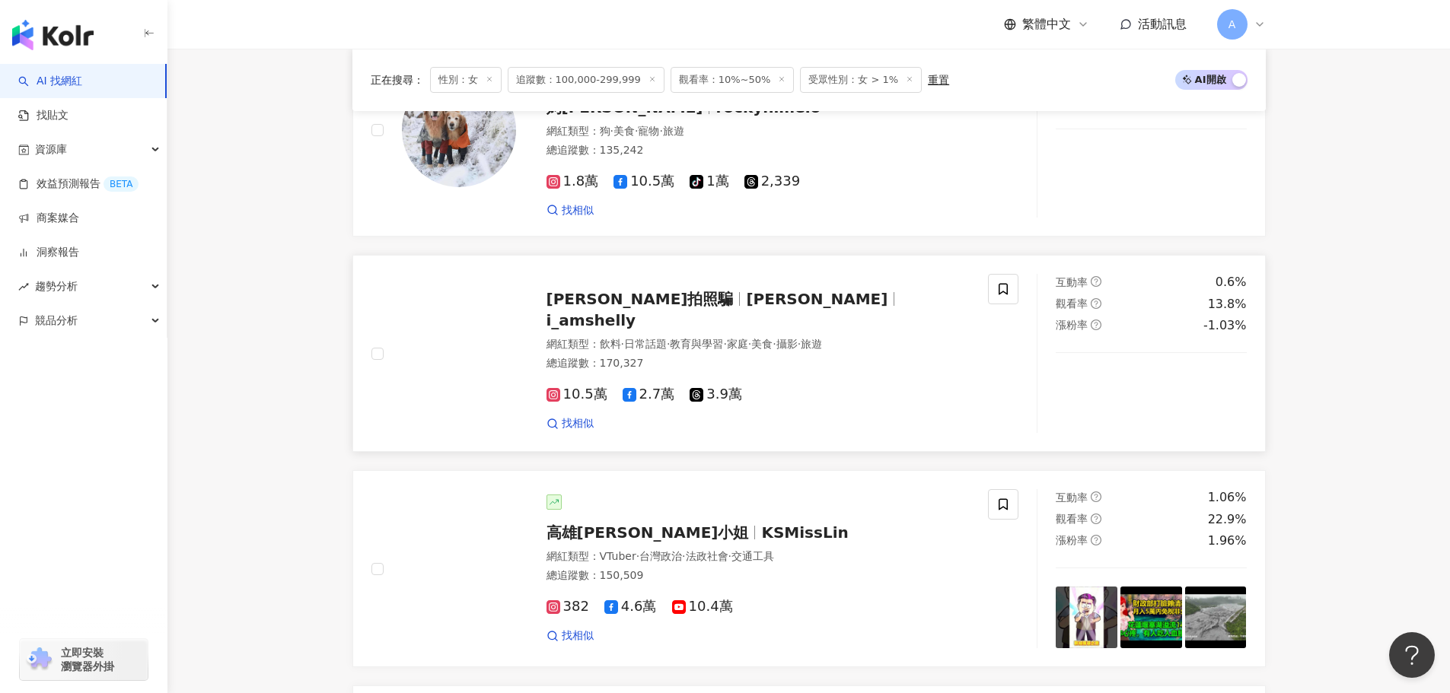
scroll to position [563, 0]
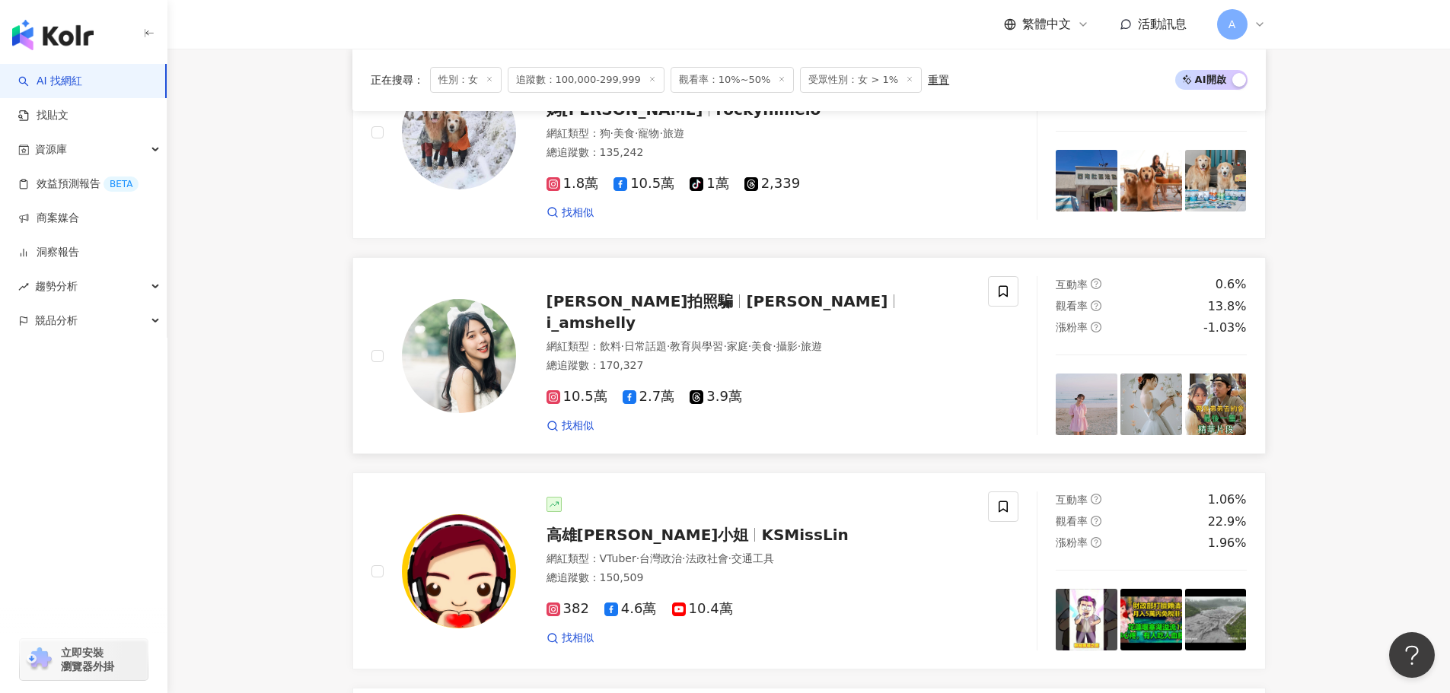
click at [746, 297] on span "芊聿" at bounding box center [817, 301] width 142 height 18
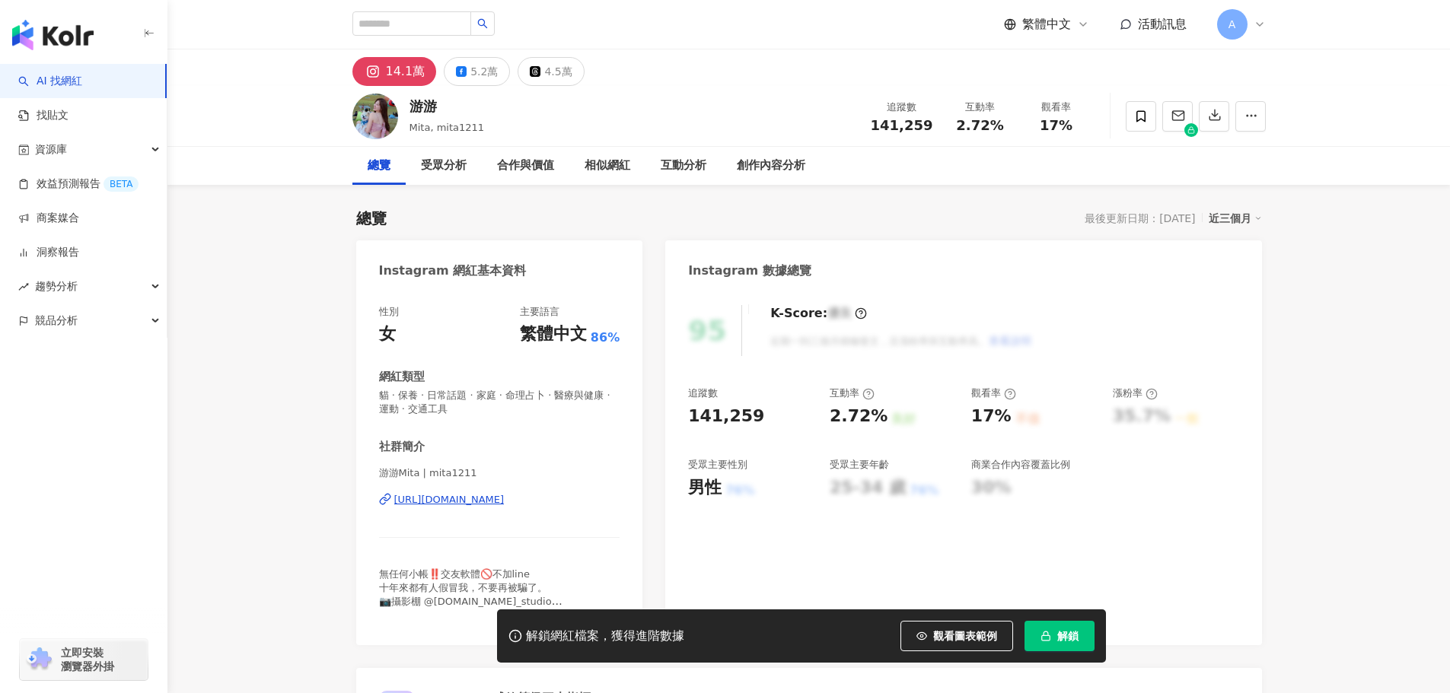
drag, startPoint x: 542, startPoint y: 498, endPoint x: 688, endPoint y: 286, distance: 257.2
click at [505, 498] on div "https://www.instagram.com/mita1211/" at bounding box center [449, 500] width 110 height 14
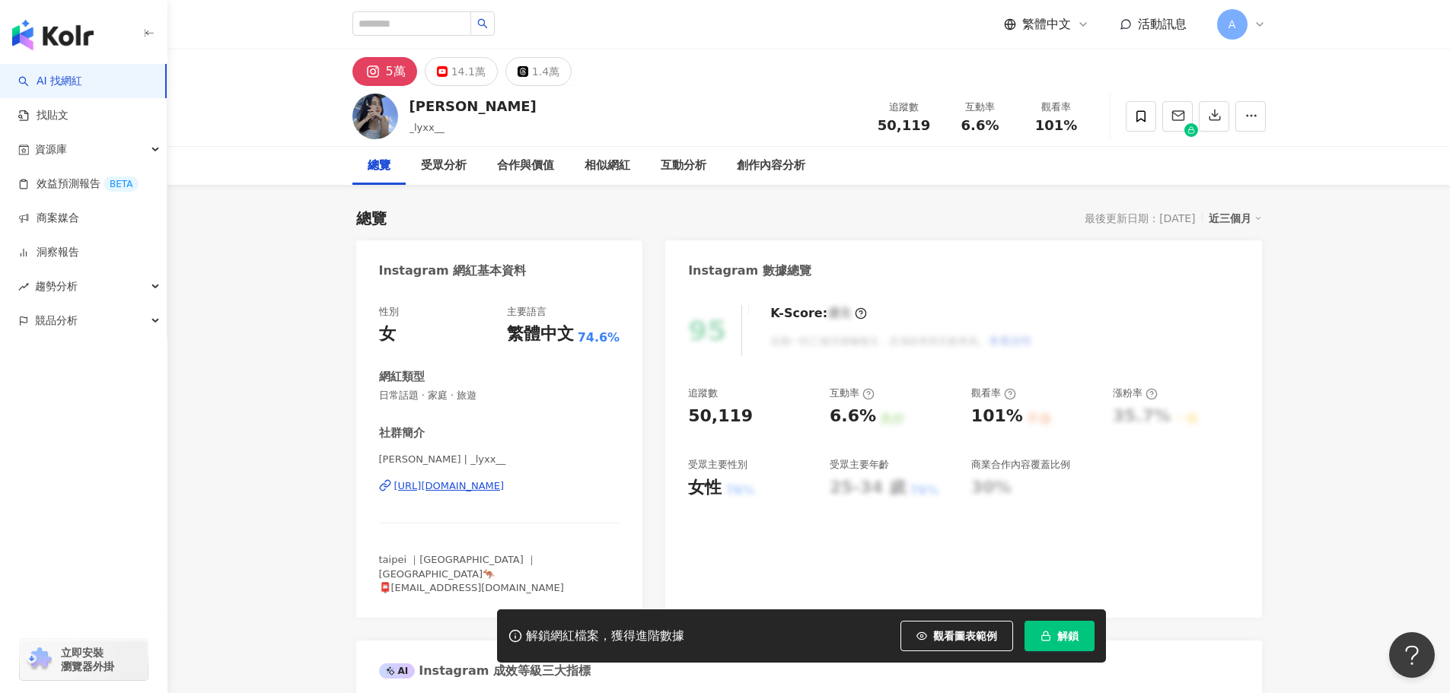
click at [516, 494] on div "Sherry Li | _lyxx__ https://www.instagram.com/_lyxx__/" at bounding box center [499, 497] width 241 height 89
click at [505, 480] on div "https://www.instagram.com/_lyxx__/" at bounding box center [449, 487] width 110 height 14
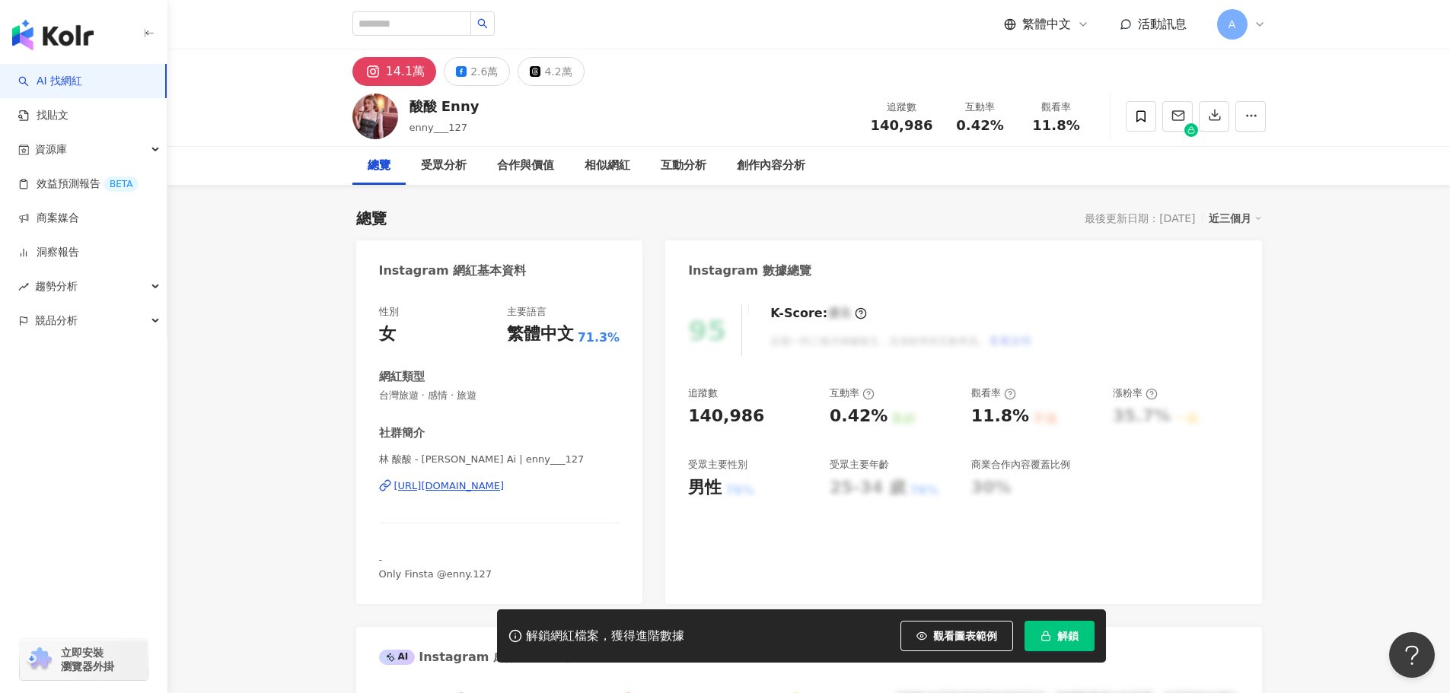
click at [505, 492] on div "https://www.instagram.com/enny___127/" at bounding box center [449, 487] width 110 height 14
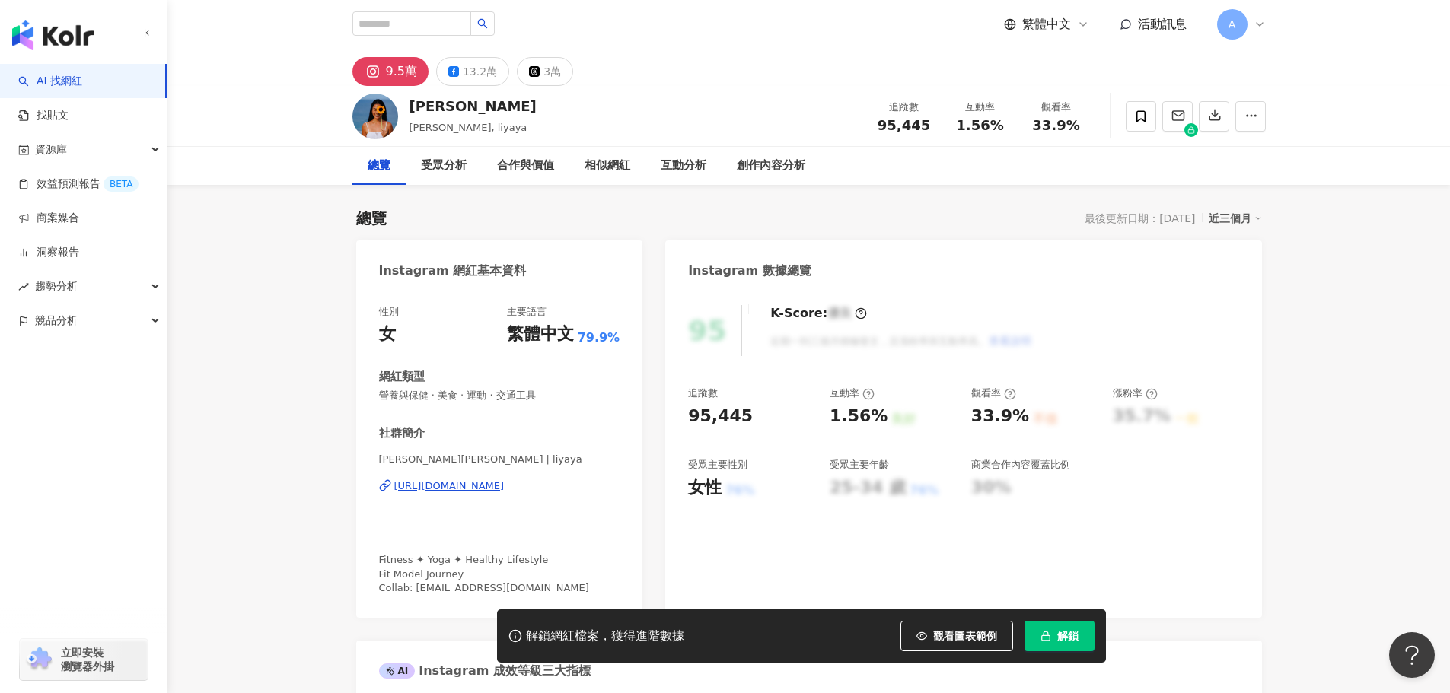
click at [490, 496] on div "[PERSON_NAME][PERSON_NAME] | liyaya [URL][DOMAIN_NAME]" at bounding box center [499, 497] width 241 height 89
click at [513, 500] on div "王麗雅 Liya Wang | liyaya https://www.instagram.com/liyaya/" at bounding box center [499, 497] width 241 height 89
click at [505, 486] on div "https://www.instagram.com/liyaya/" at bounding box center [449, 487] width 110 height 14
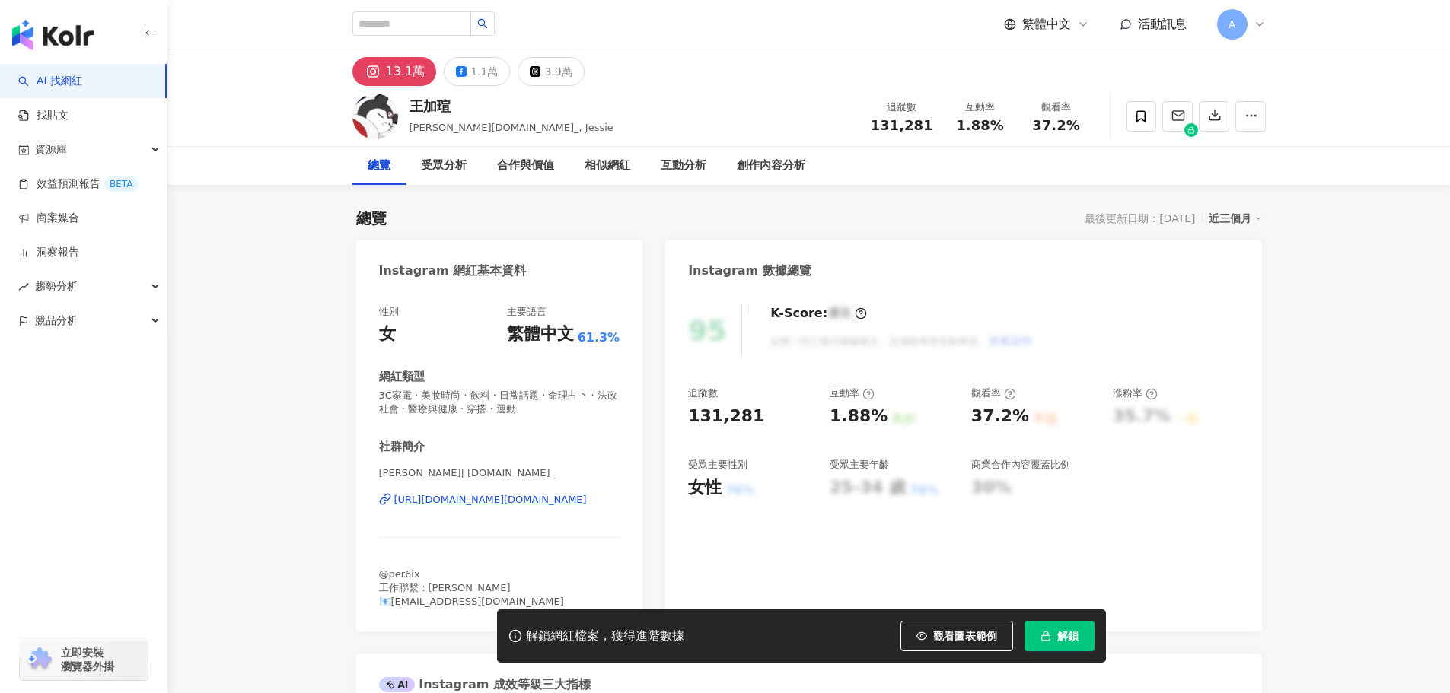
click at [527, 497] on div "[URL][DOMAIN_NAME][DOMAIN_NAME]" at bounding box center [490, 500] width 193 height 14
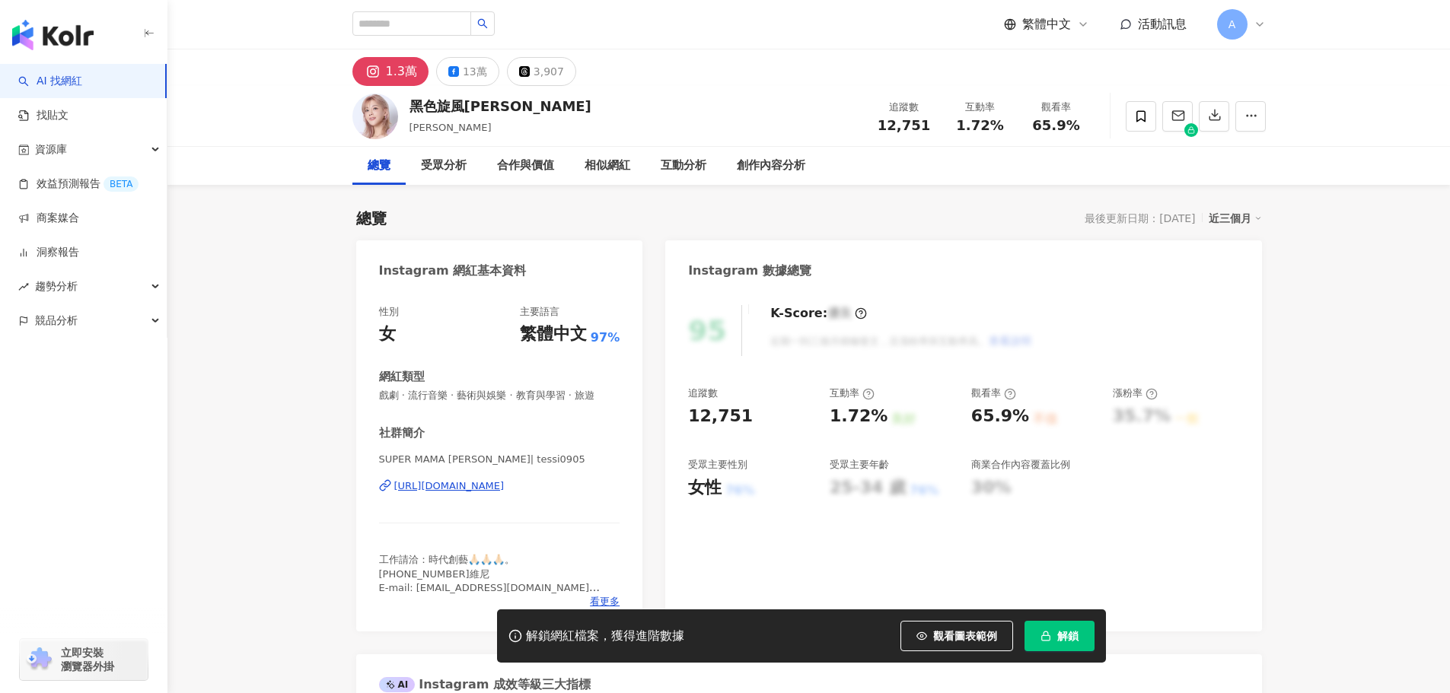
click at [492, 495] on div "SUPER MAMA 郭婷筠 | tessi0905 https://www.instagram.com/tessi0905/" at bounding box center [499, 497] width 241 height 89
click at [486, 490] on div "https://www.instagram.com/tessi0905/" at bounding box center [449, 487] width 110 height 14
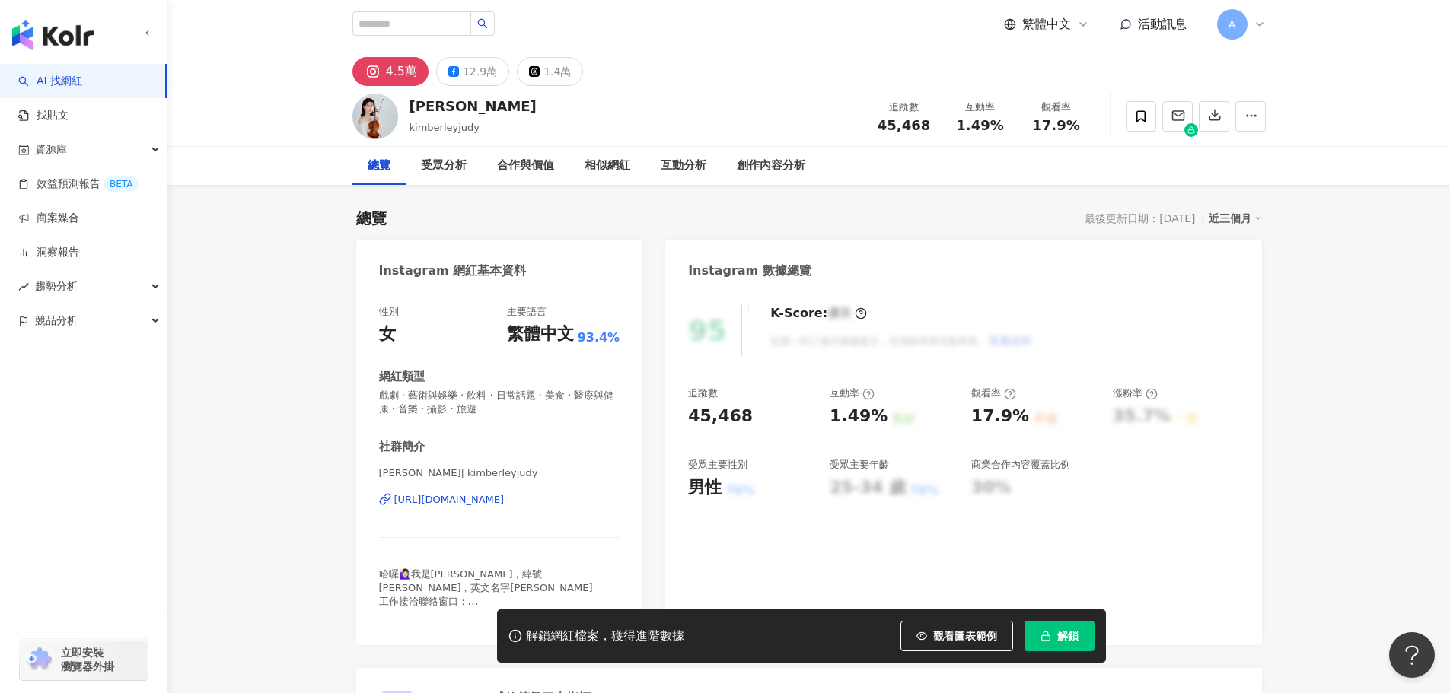
click at [505, 495] on div "https://www.instagram.com/kimberleyjudy/" at bounding box center [449, 500] width 110 height 14
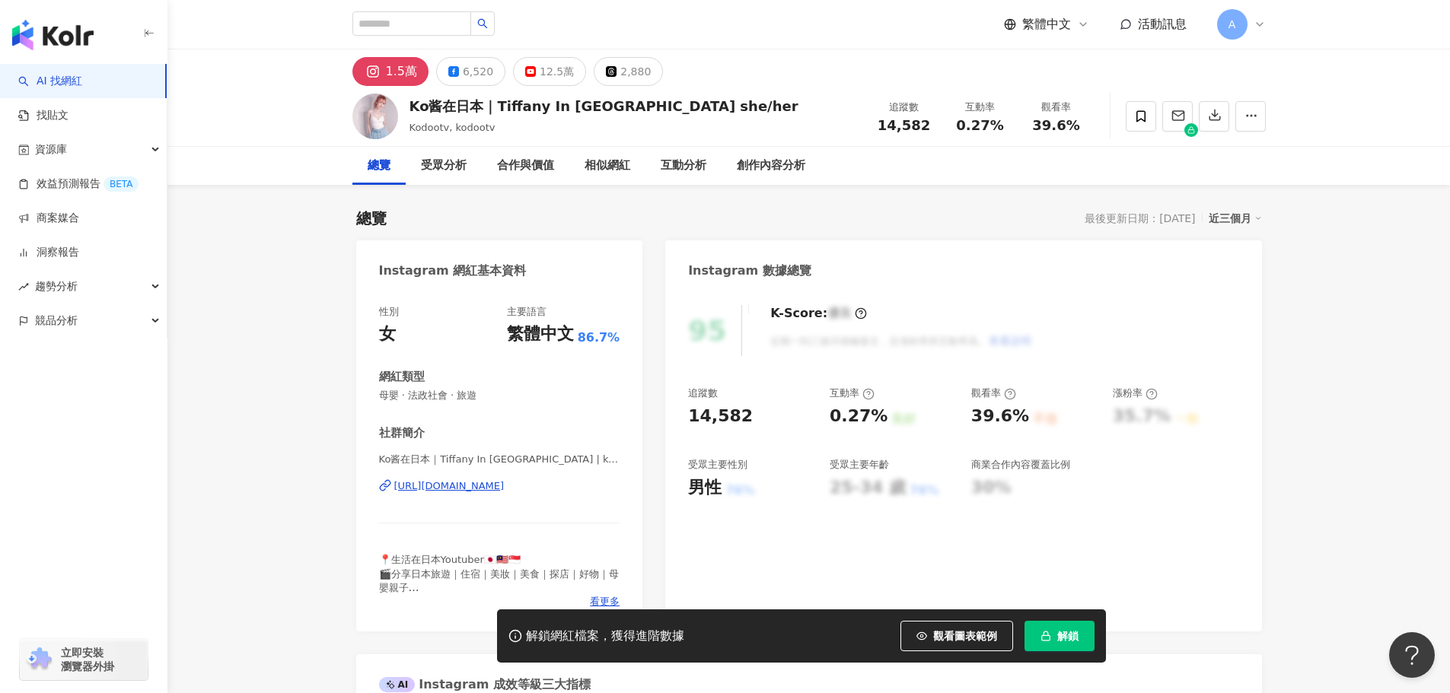
click at [502, 484] on div "https://www.instagram.com/kodootv/" at bounding box center [449, 487] width 110 height 14
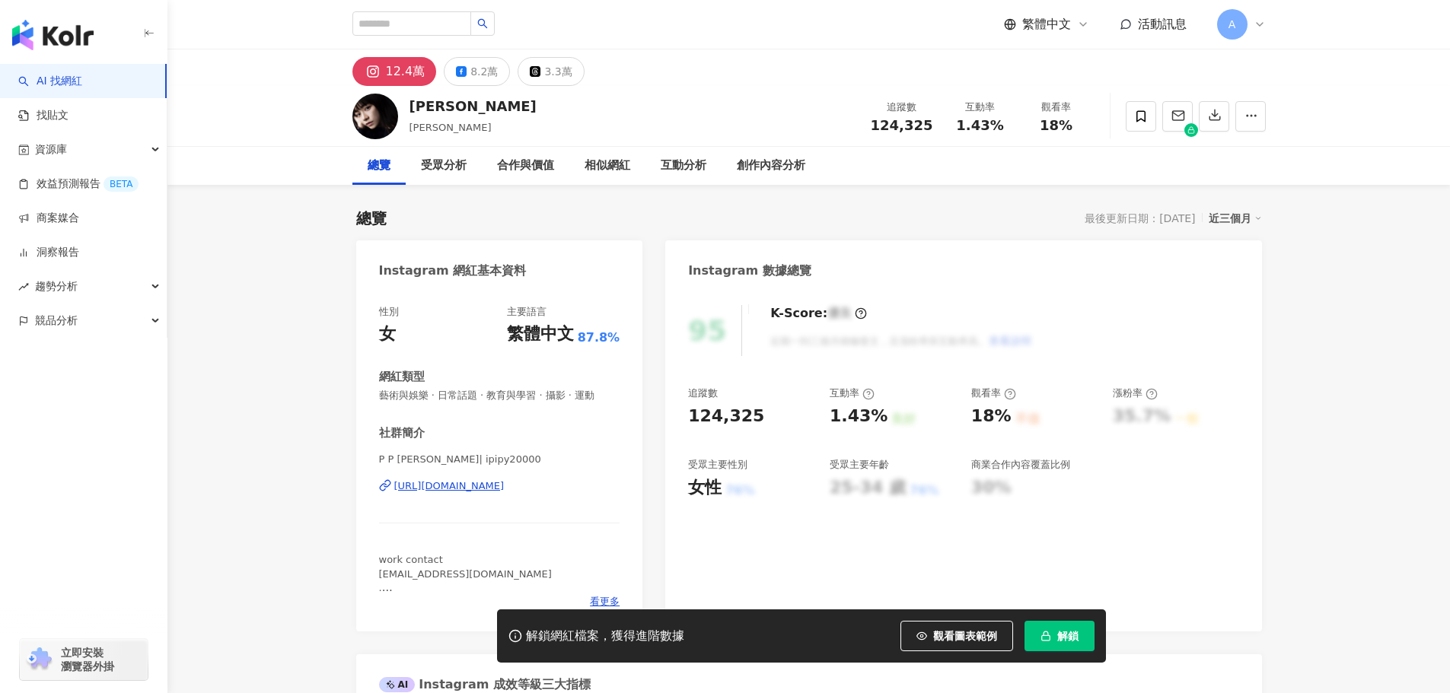
click at [464, 487] on div "https://www.instagram.com/ipipy20000/" at bounding box center [449, 487] width 110 height 14
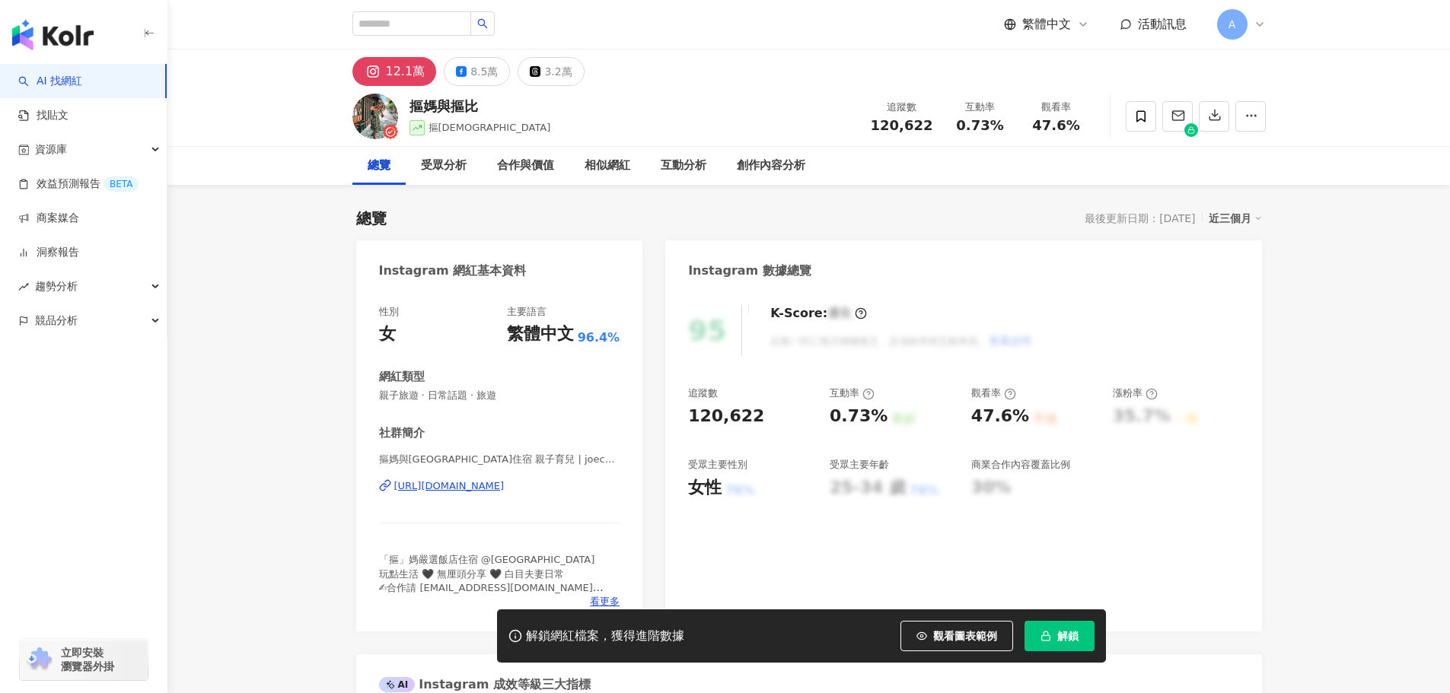
click at [500, 485] on div "[URL][DOMAIN_NAME]" at bounding box center [449, 487] width 110 height 14
